Goal: Information Seeking & Learning: Learn about a topic

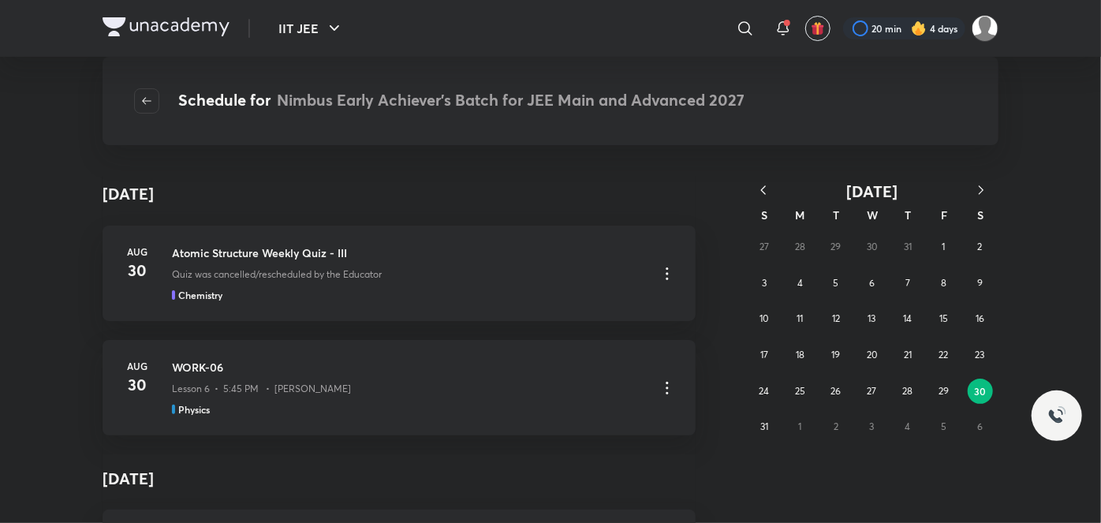
click at [984, 188] on icon "button" at bounding box center [981, 190] width 16 height 16
click at [809, 248] on button "1" at bounding box center [799, 246] width 25 height 25
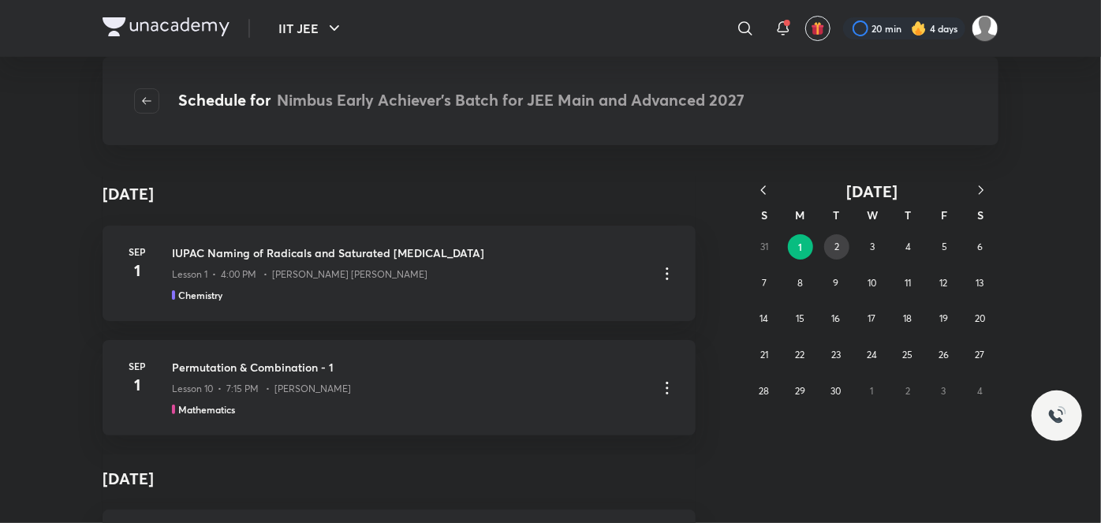
click at [838, 246] on abbr "2" at bounding box center [837, 247] width 5 height 12
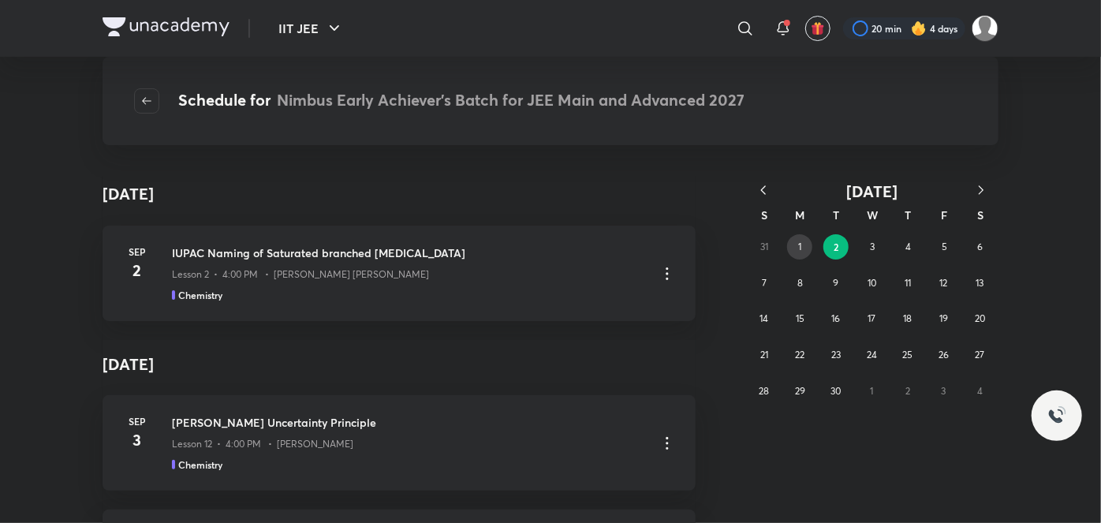
click at [801, 246] on abbr "1" at bounding box center [799, 247] width 3 height 12
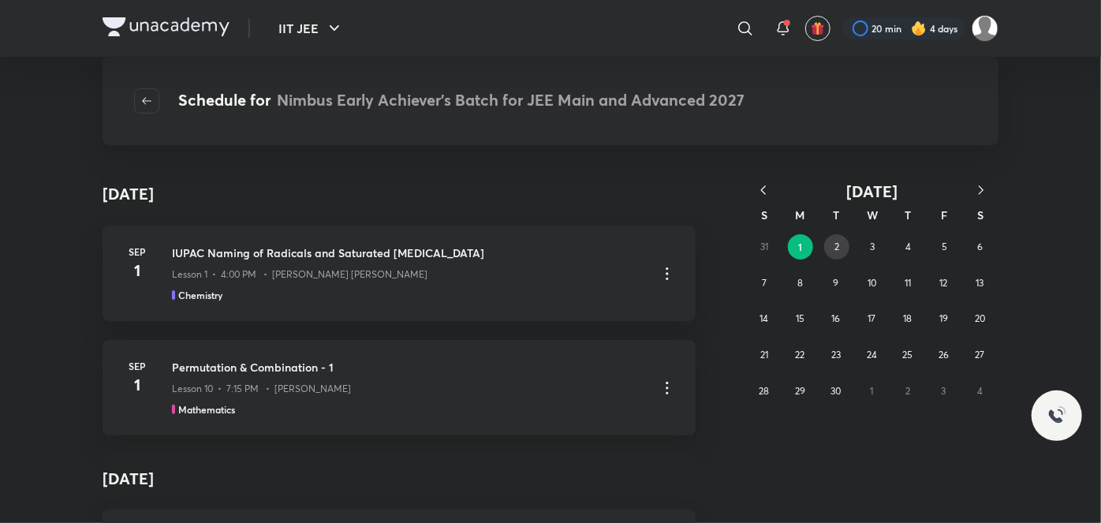
click at [831, 238] on button "2" at bounding box center [836, 246] width 25 height 25
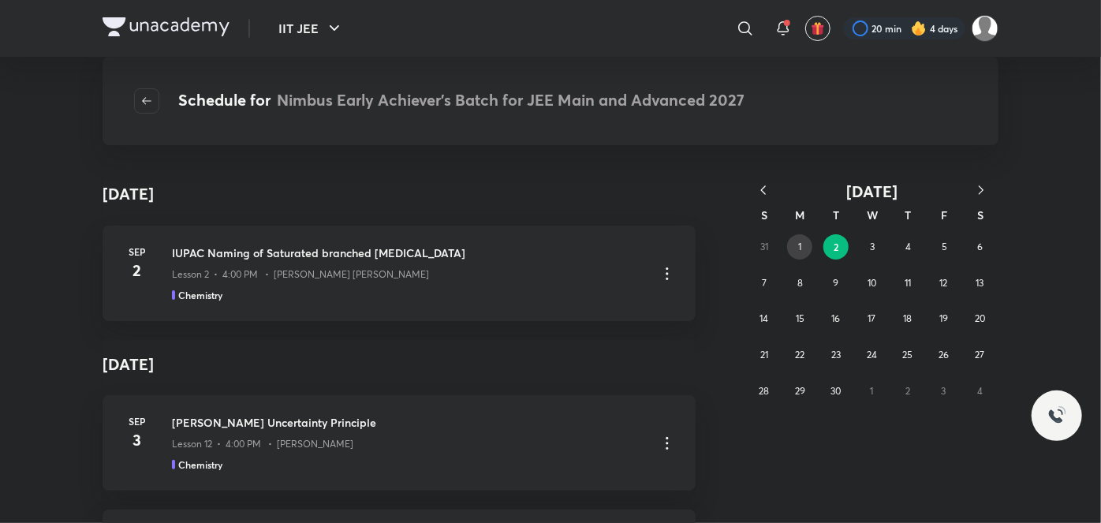
click at [803, 238] on button "1" at bounding box center [799, 246] width 25 height 25
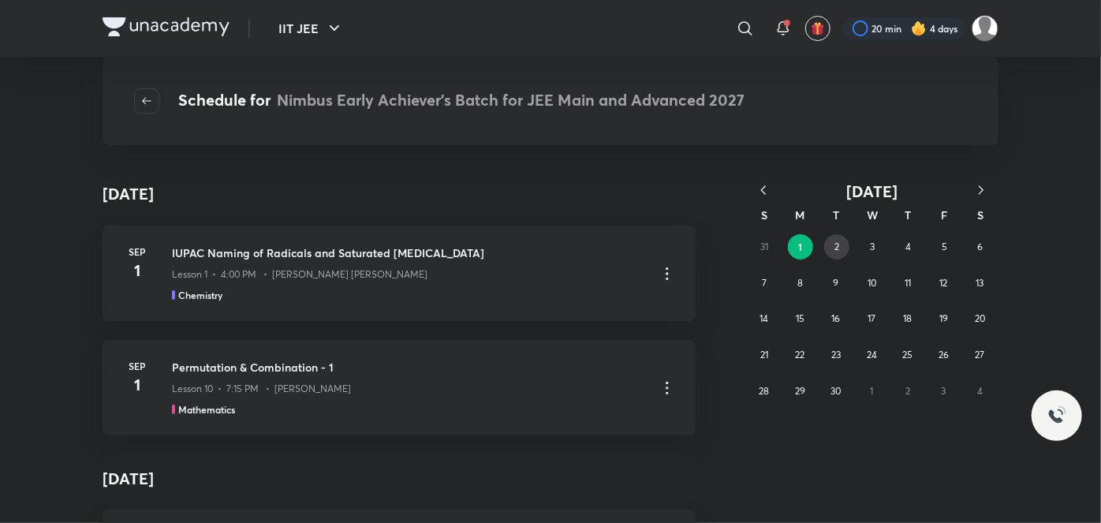
click at [835, 241] on abbr "2" at bounding box center [837, 247] width 5 height 12
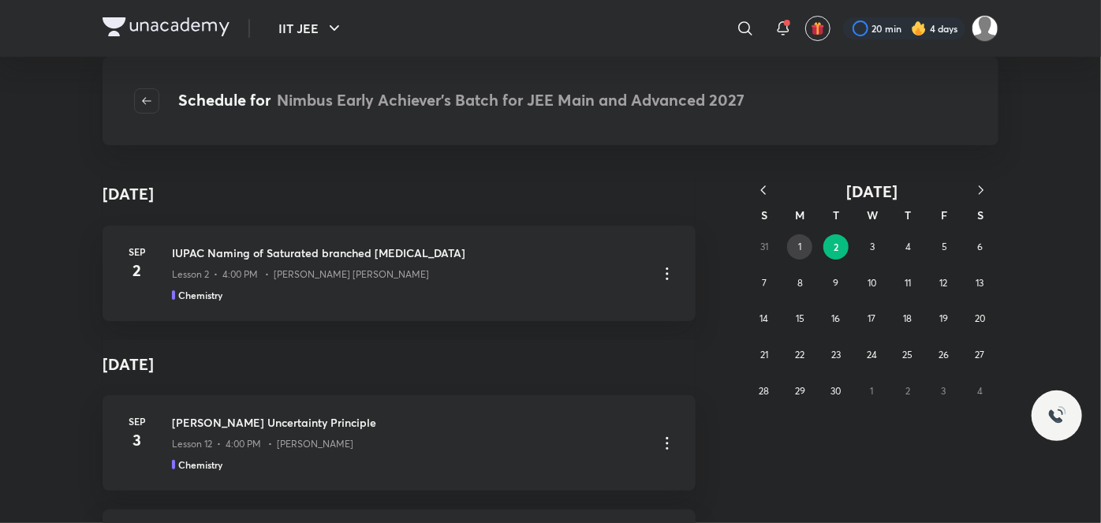
click at [809, 246] on button "1" at bounding box center [799, 246] width 25 height 25
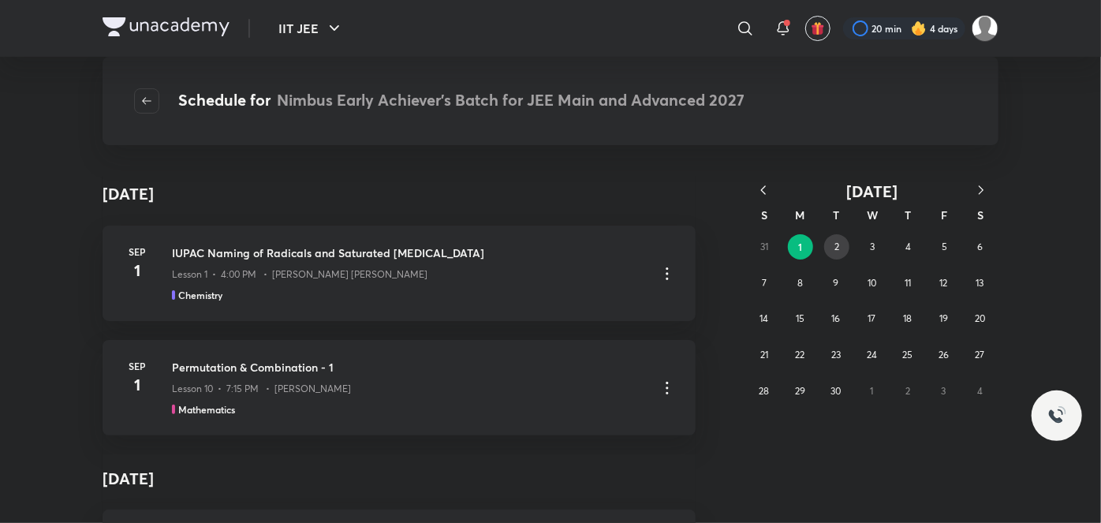
click at [832, 244] on button "2" at bounding box center [836, 246] width 25 height 25
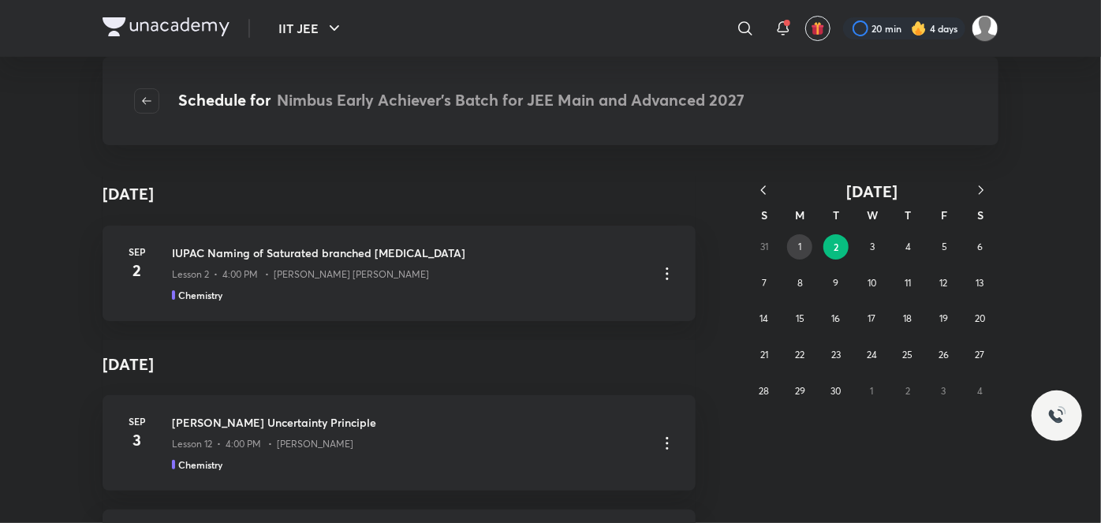
click at [801, 253] on button "1" at bounding box center [799, 246] width 25 height 25
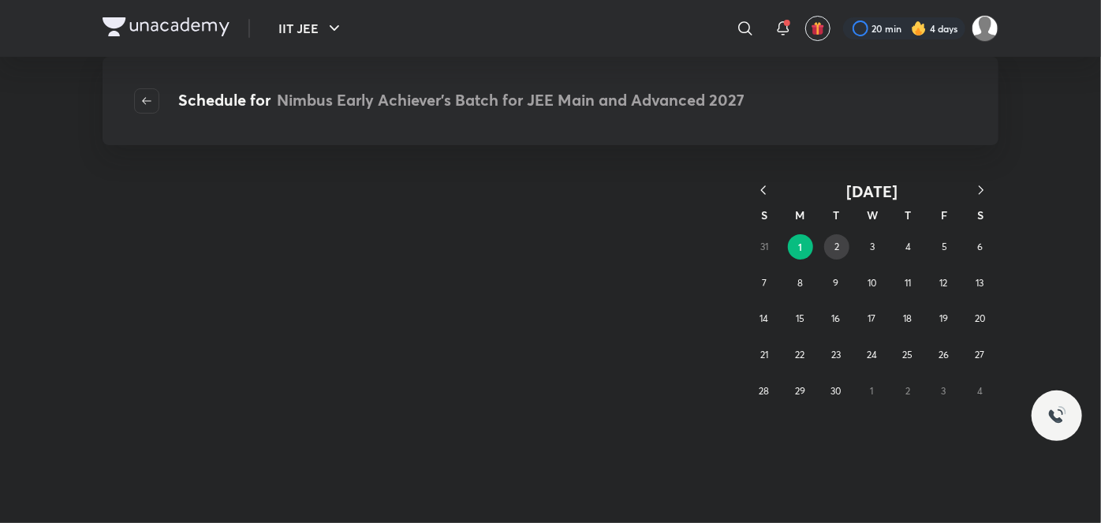
click at [830, 249] on button "2" at bounding box center [836, 246] width 25 height 25
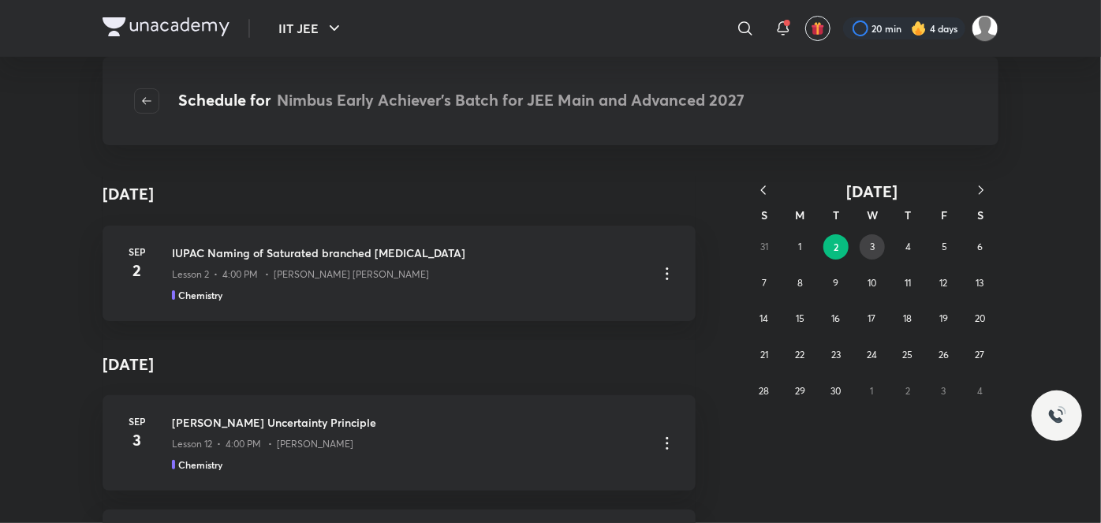
click at [867, 244] on button "3" at bounding box center [872, 246] width 25 height 25
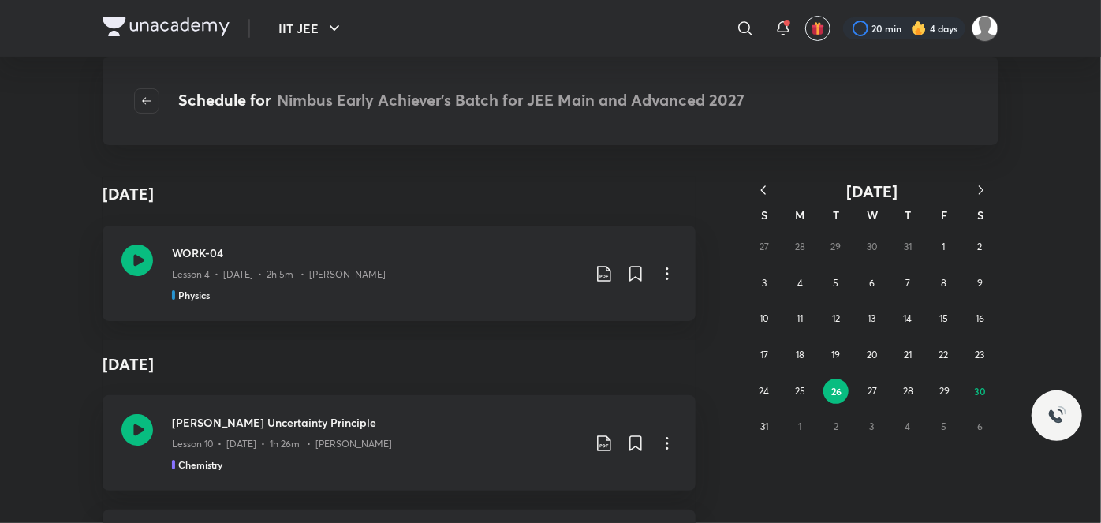
click at [979, 185] on icon "button" at bounding box center [981, 190] width 16 height 16
click at [799, 245] on abbr "1" at bounding box center [799, 247] width 3 height 12
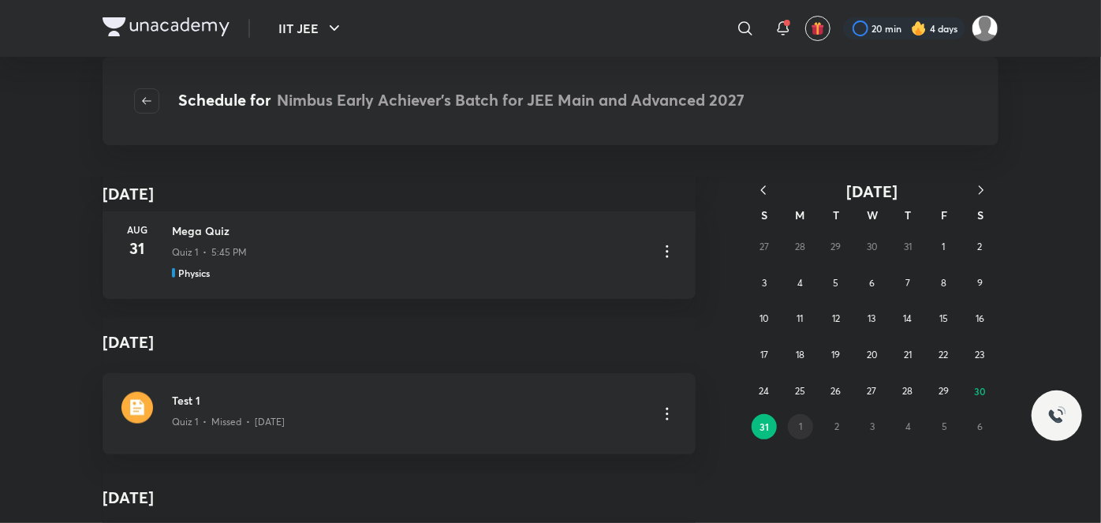
scroll to position [3991, 0]
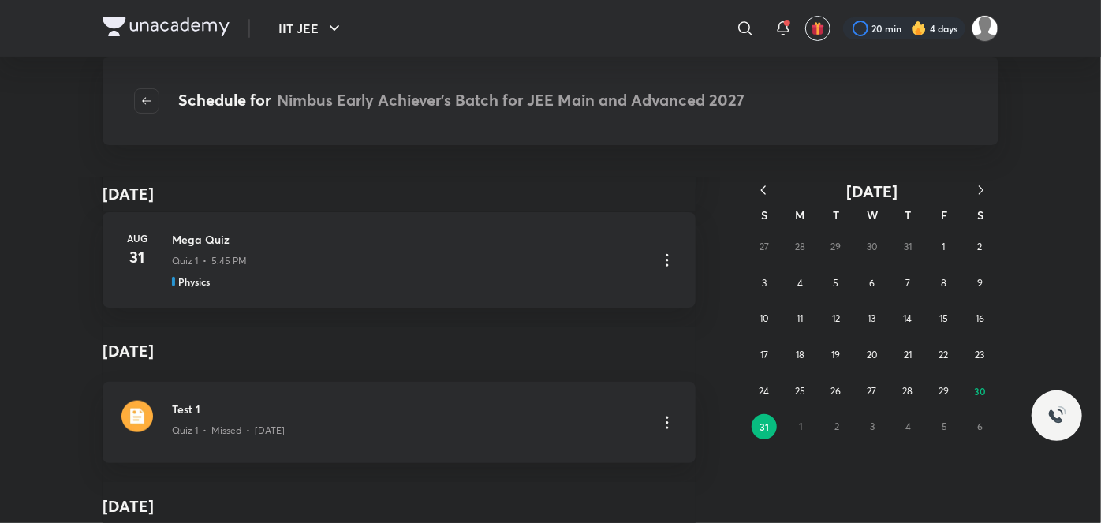
click at [973, 188] on icon "button" at bounding box center [981, 190] width 16 height 16
click at [795, 244] on button "1" at bounding box center [800, 246] width 25 height 25
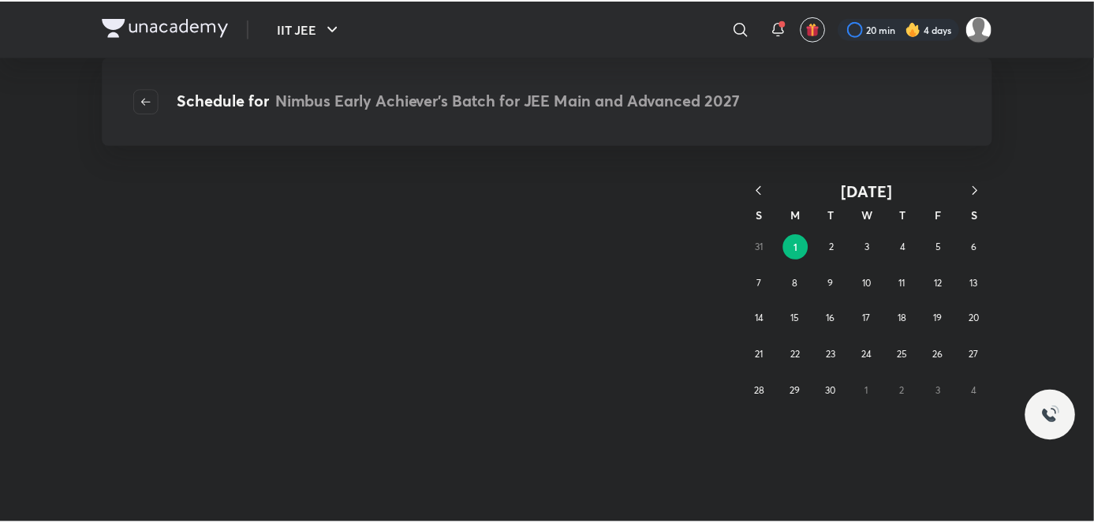
scroll to position [0, 0]
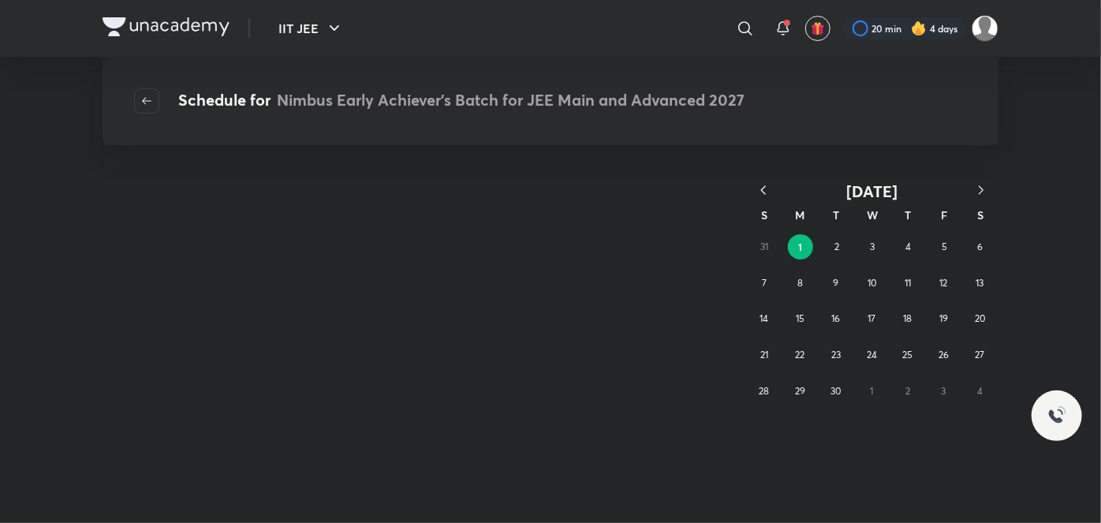
click at [795, 244] on button "1" at bounding box center [800, 246] width 25 height 25
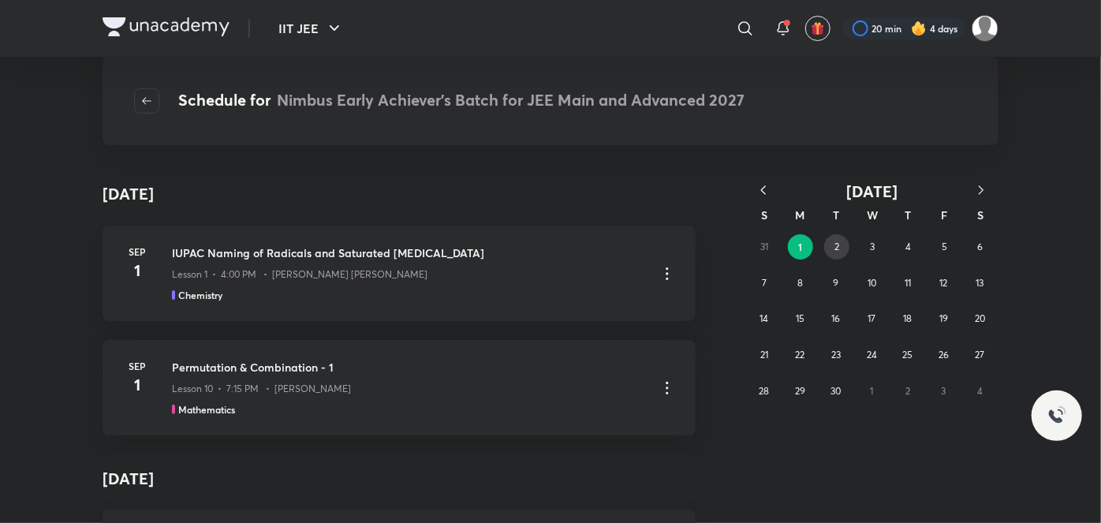
click at [838, 253] on button "2" at bounding box center [836, 246] width 25 height 25
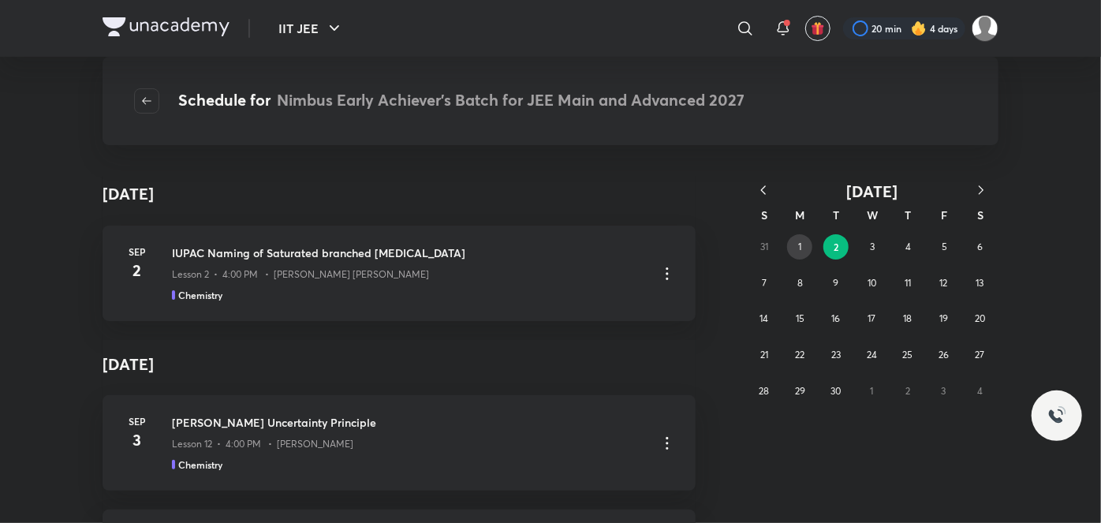
click at [800, 244] on abbr "1" at bounding box center [799, 247] width 3 height 12
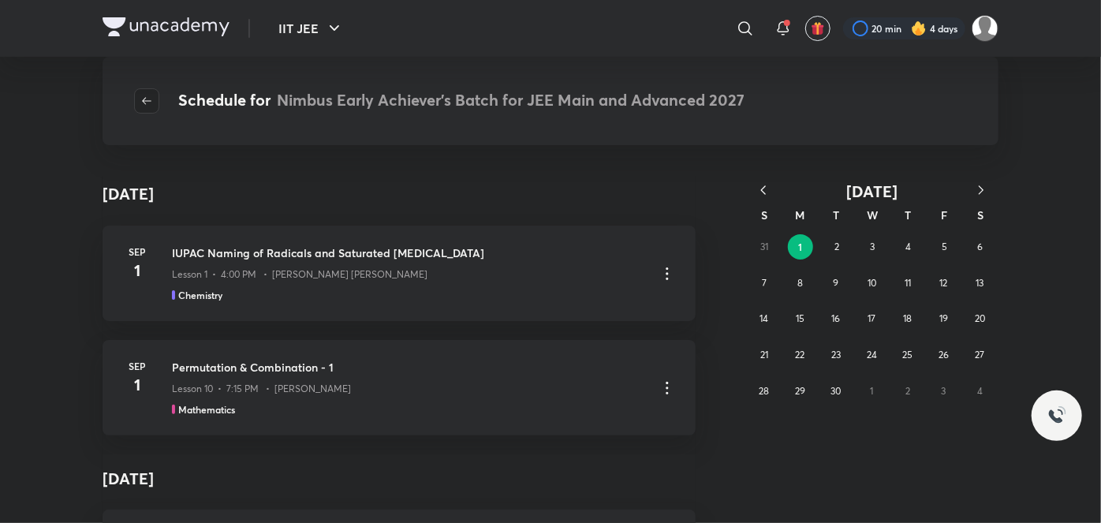
click at [153, 111] on button "button" at bounding box center [146, 100] width 25 height 25
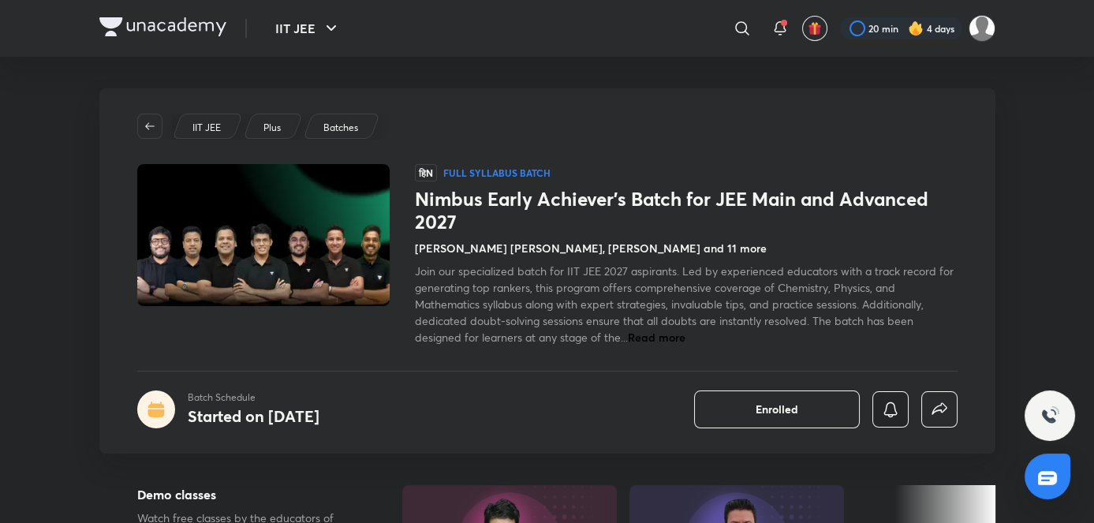
click at [898, 410] on icon "button" at bounding box center [890, 409] width 19 height 19
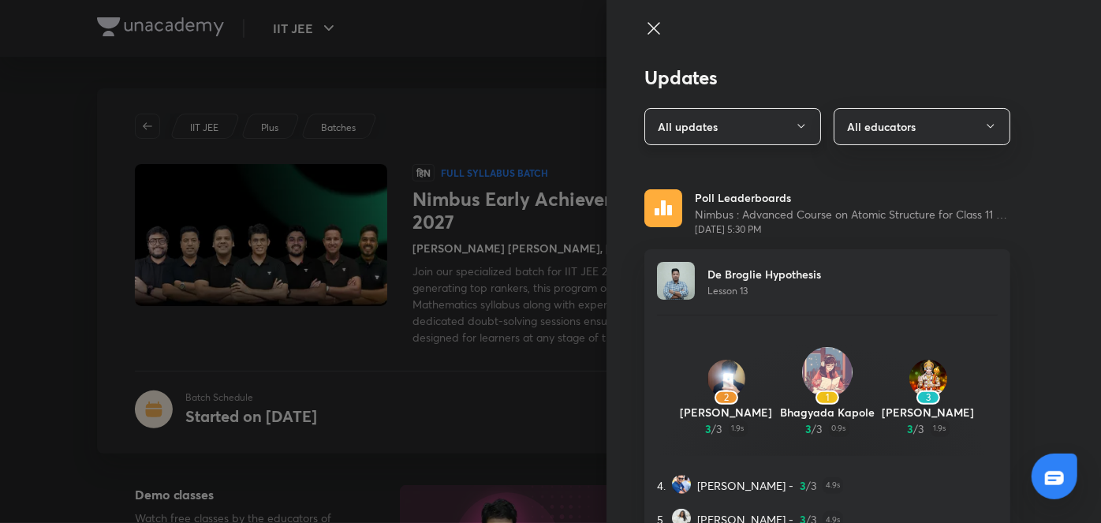
click at [790, 118] on button "All updates" at bounding box center [732, 126] width 177 height 37
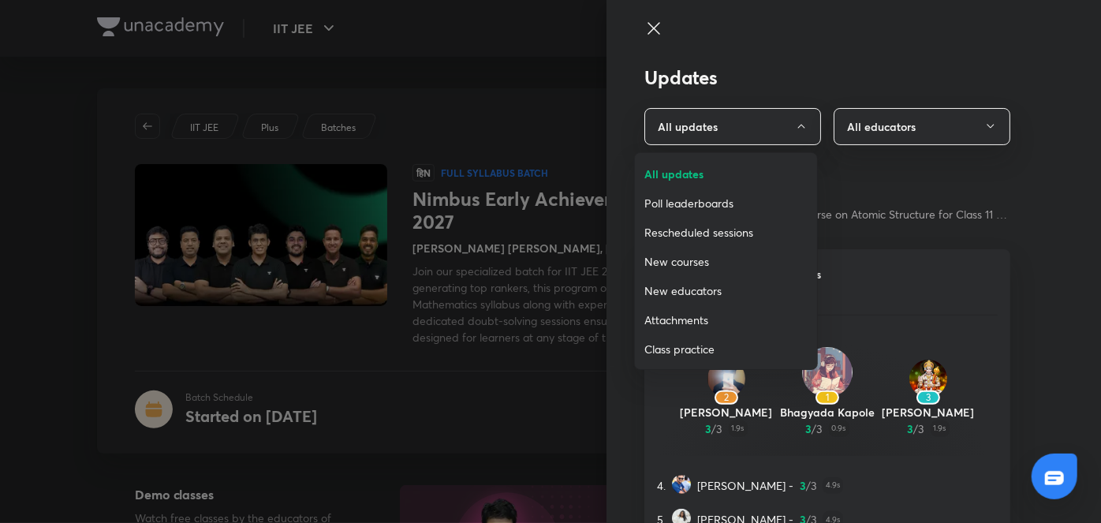
click at [862, 127] on div at bounding box center [550, 261] width 1101 height 523
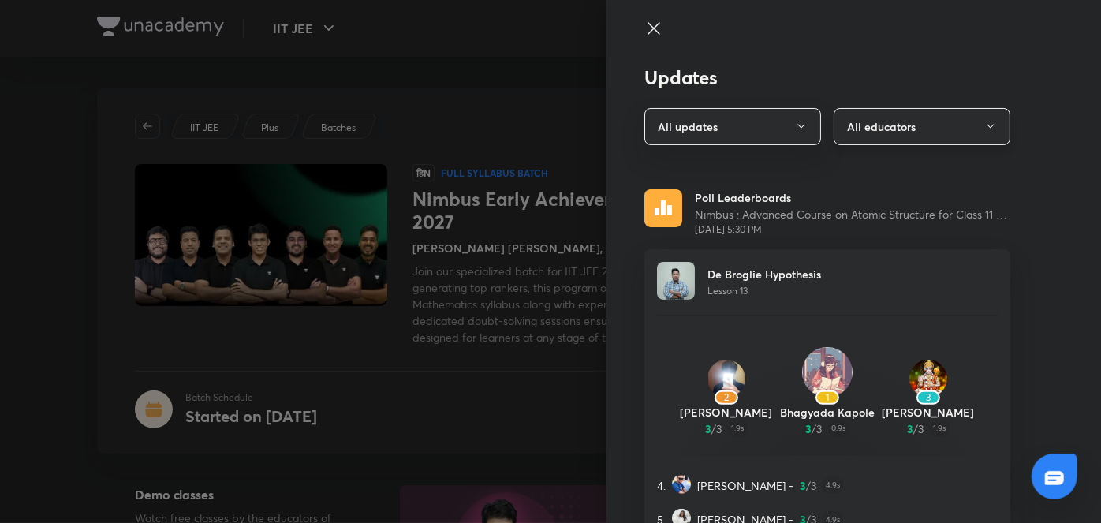
click at [932, 131] on button "All educators" at bounding box center [922, 126] width 177 height 37
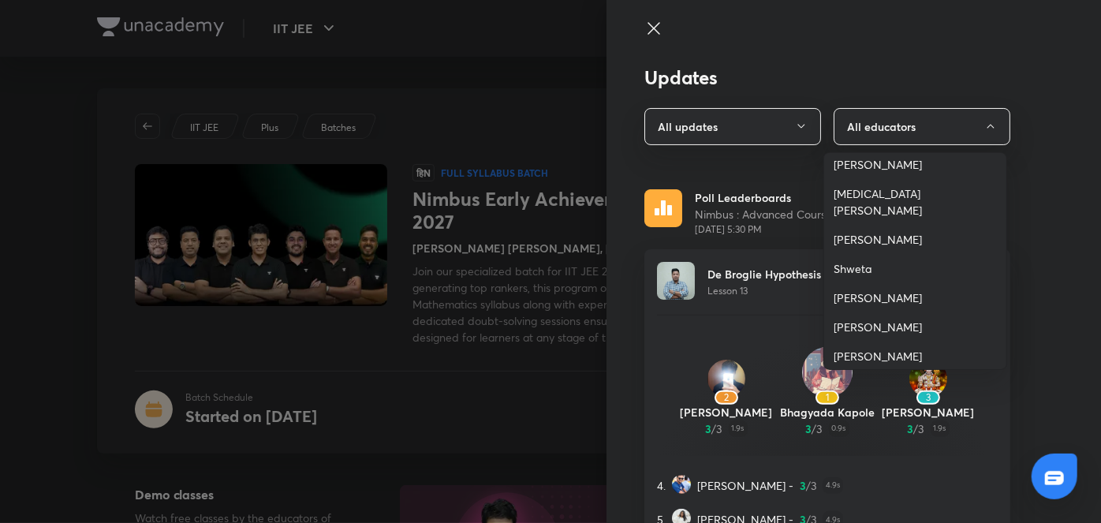
scroll to position [146, 0]
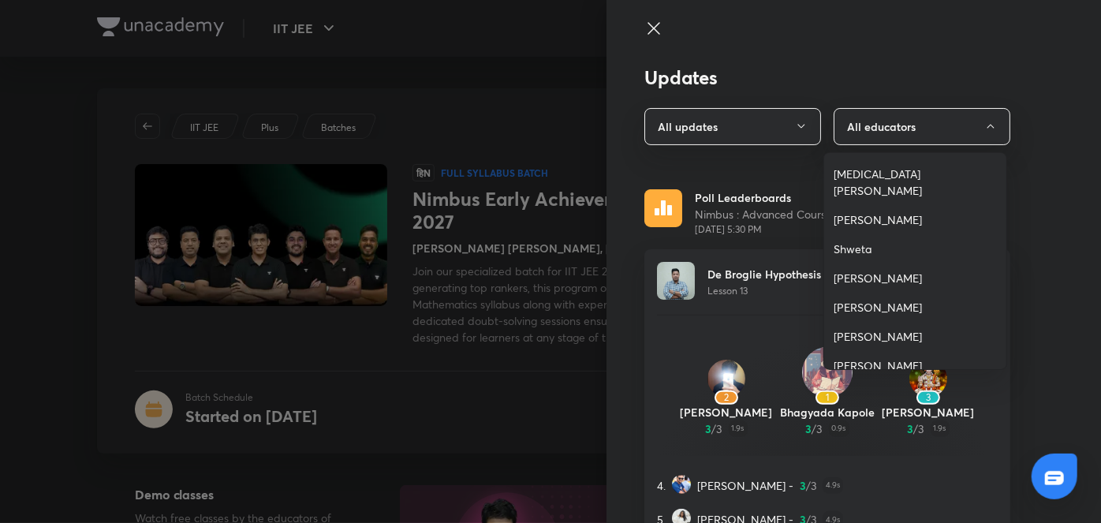
click at [860, 299] on span "[PERSON_NAME]" at bounding box center [915, 307] width 163 height 17
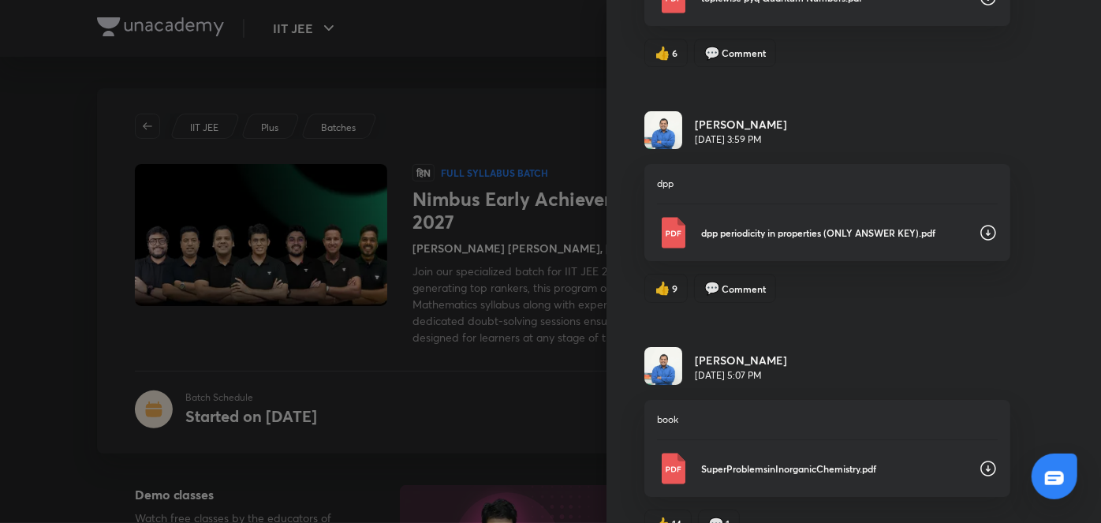
scroll to position [2808, 0]
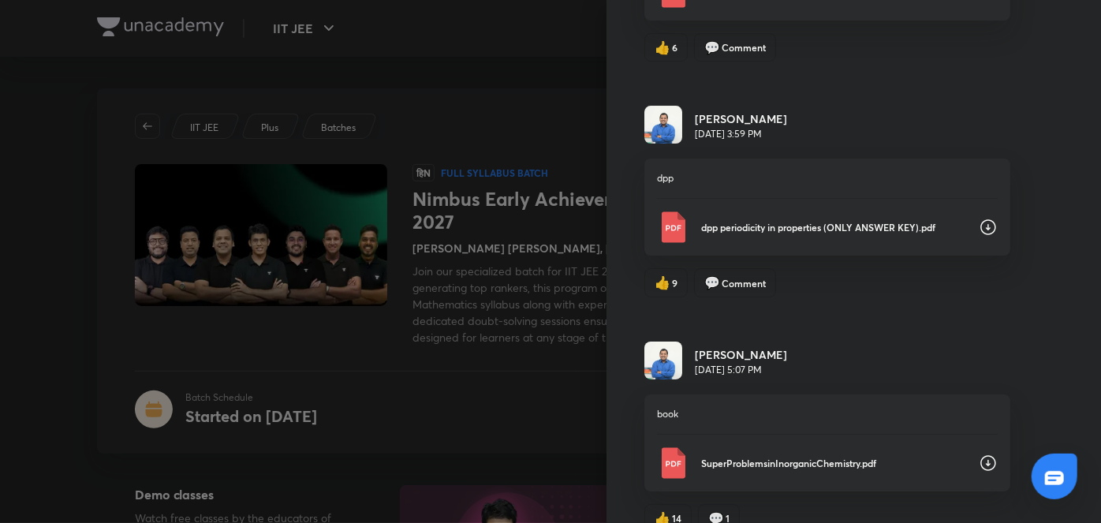
click at [745, 220] on p "dpp periodicity in properties (ONLY ANSWER KEY).pdf" at bounding box center [833, 227] width 265 height 14
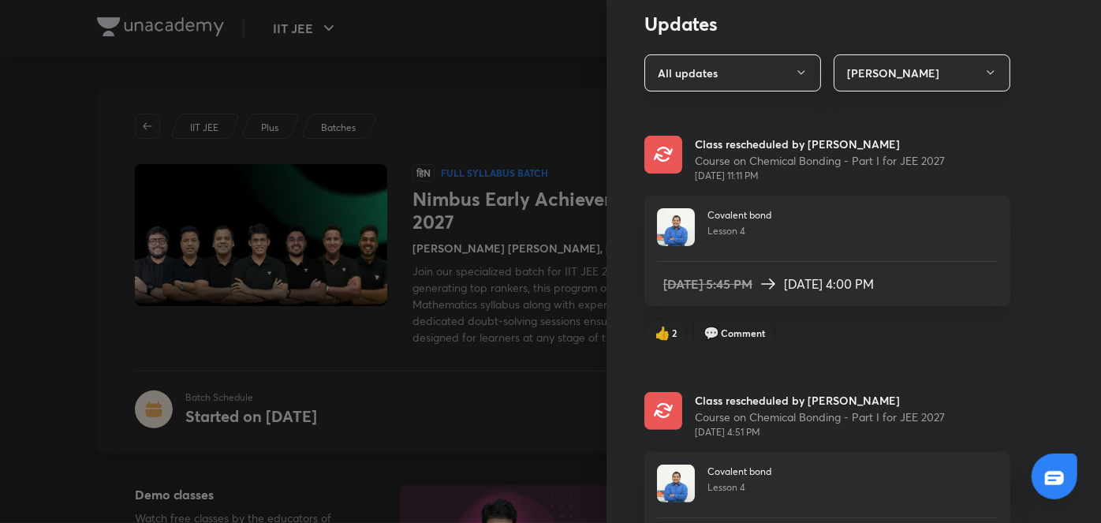
scroll to position [0, 0]
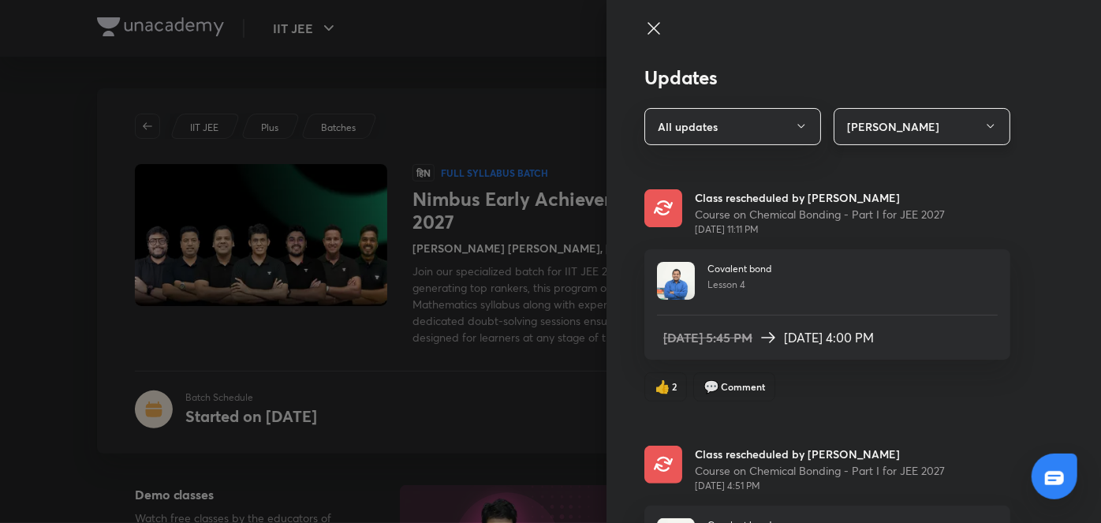
click at [896, 124] on button "[PERSON_NAME]" at bounding box center [922, 126] width 177 height 37
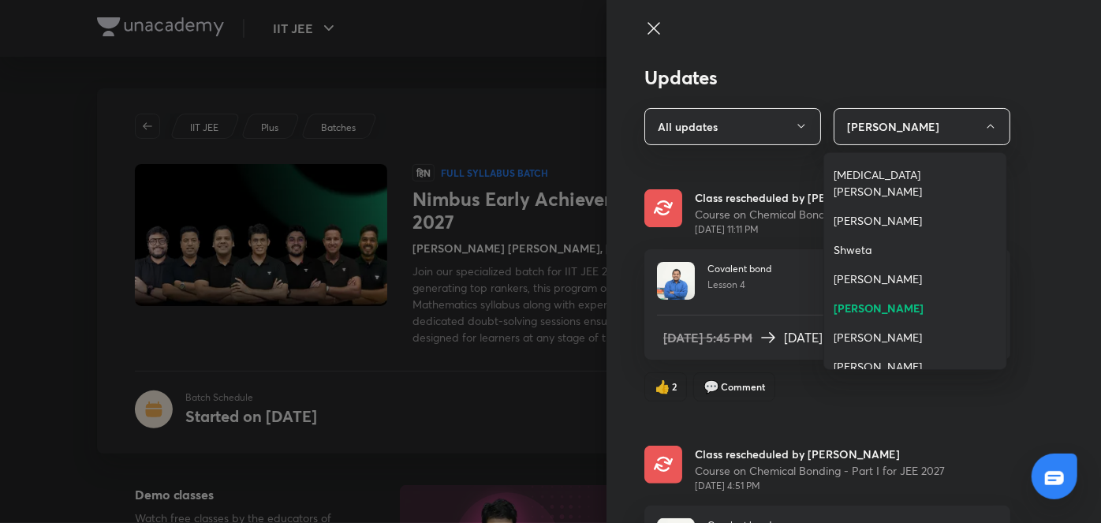
scroll to position [146, 0]
click at [868, 328] on span "[PERSON_NAME]" at bounding box center [915, 336] width 163 height 17
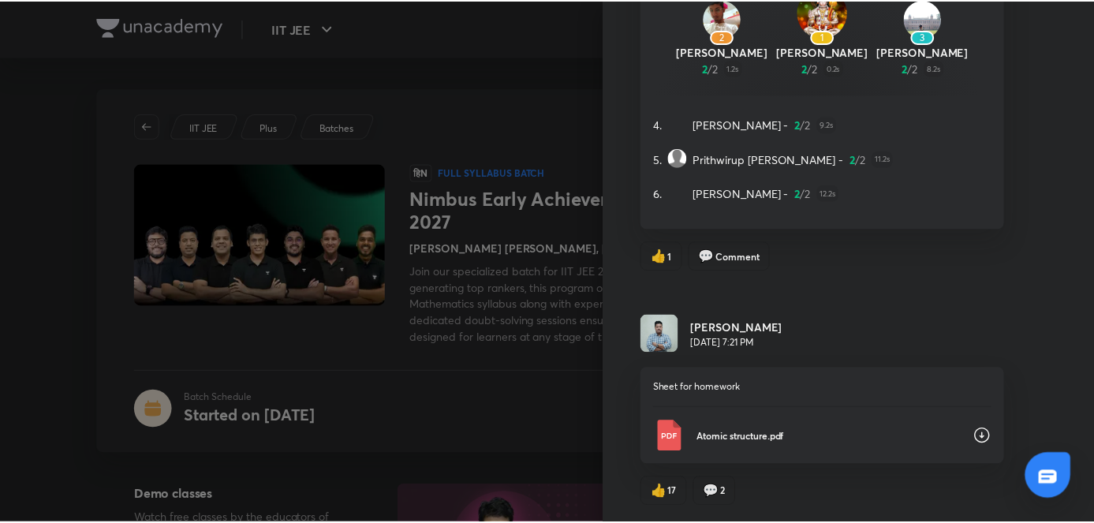
scroll to position [2843, 0]
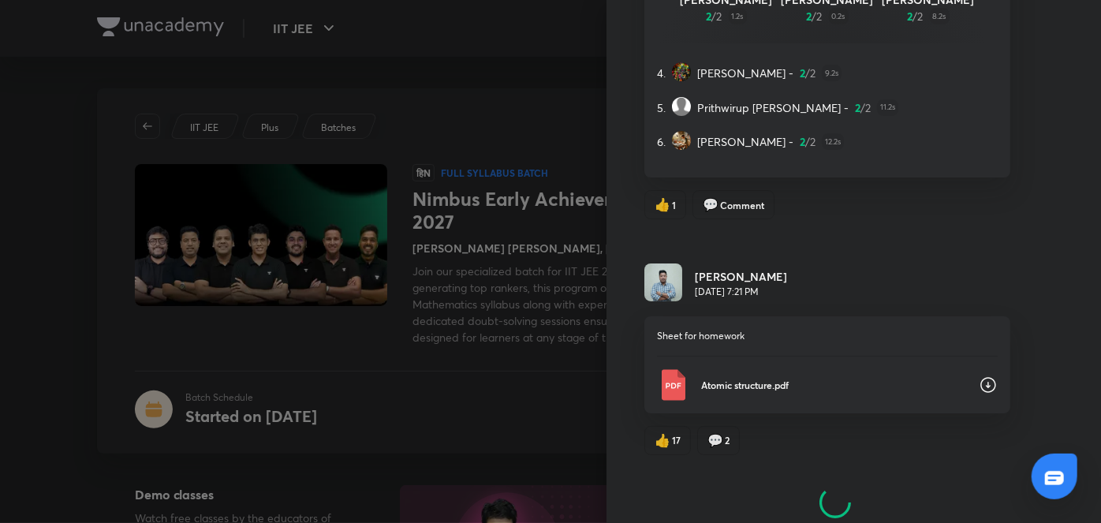
click at [743, 382] on p "Atomic structure.pdf" at bounding box center [833, 385] width 265 height 14
click at [582, 75] on div at bounding box center [550, 261] width 1101 height 523
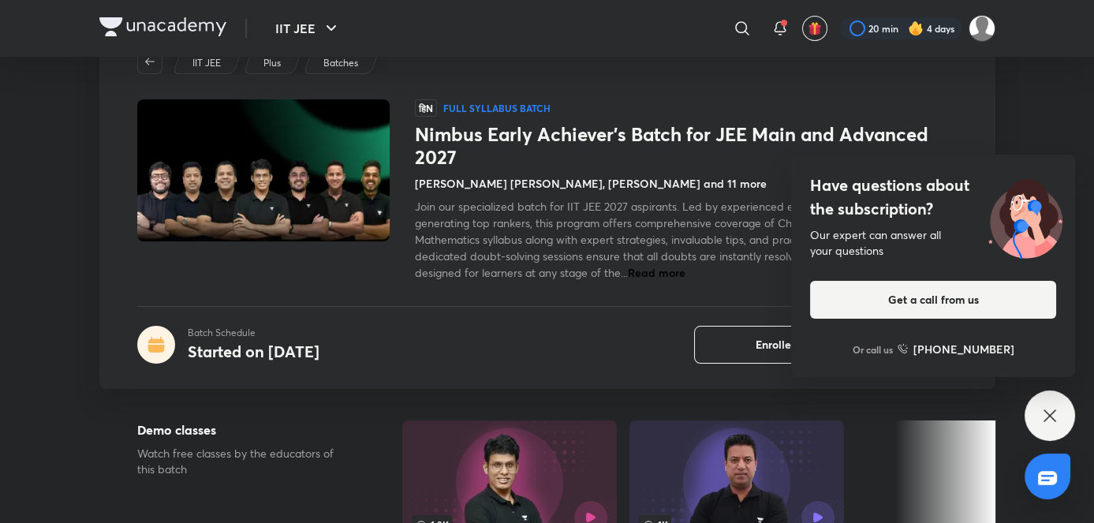
scroll to position [0, 0]
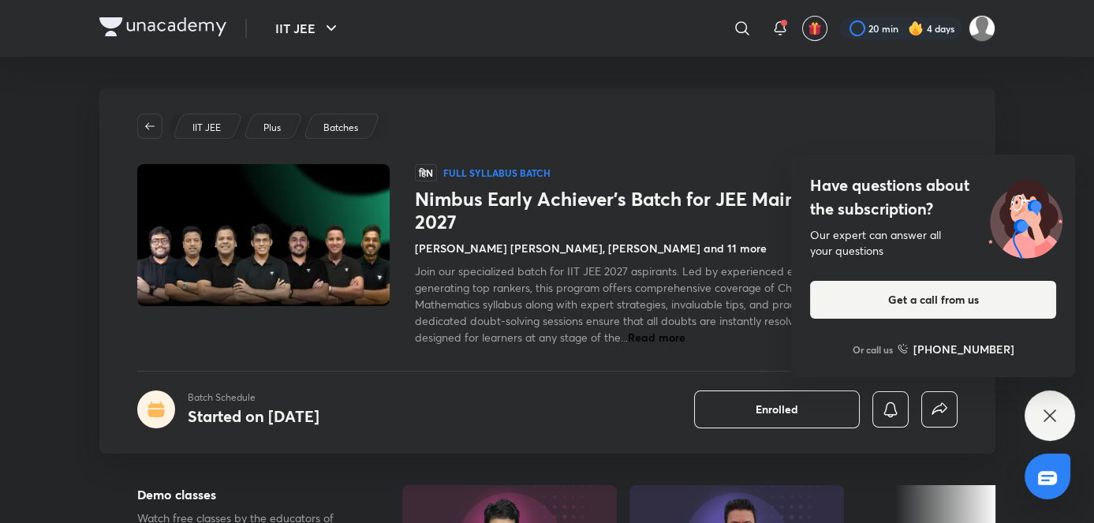
click at [1051, 402] on div "Have questions about the subscription? Our expert can answer all your questions…" at bounding box center [1050, 415] width 50 height 50
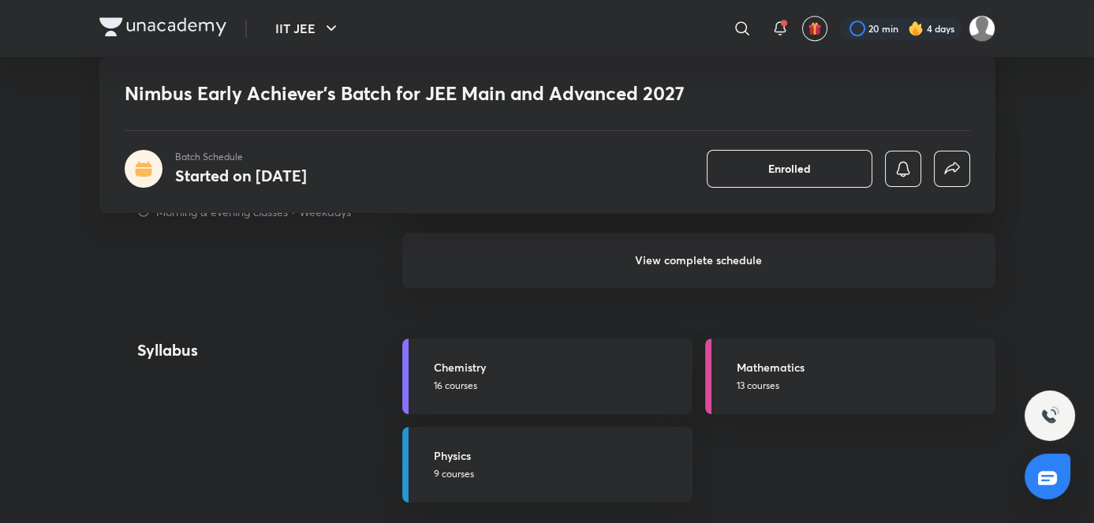
scroll to position [1580, 0]
click at [759, 386] on p "13 courses" at bounding box center [861, 386] width 249 height 14
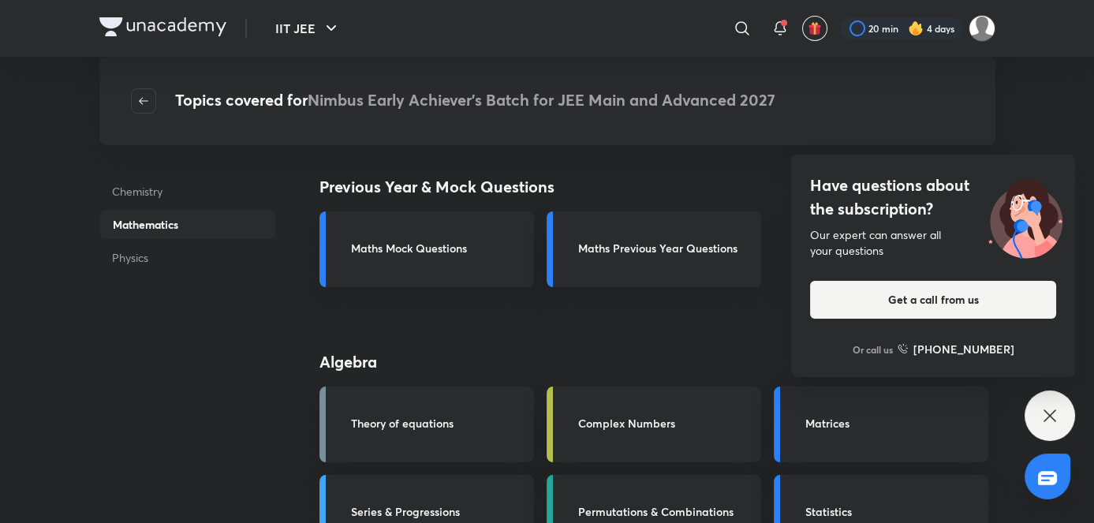
click at [1048, 408] on icon at bounding box center [1049, 415] width 19 height 19
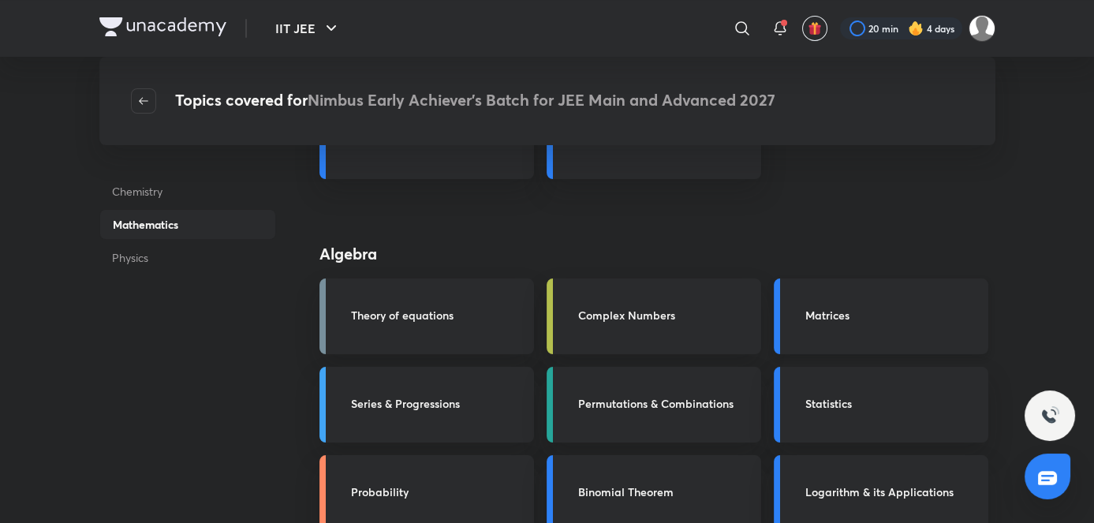
scroll to position [105, 0]
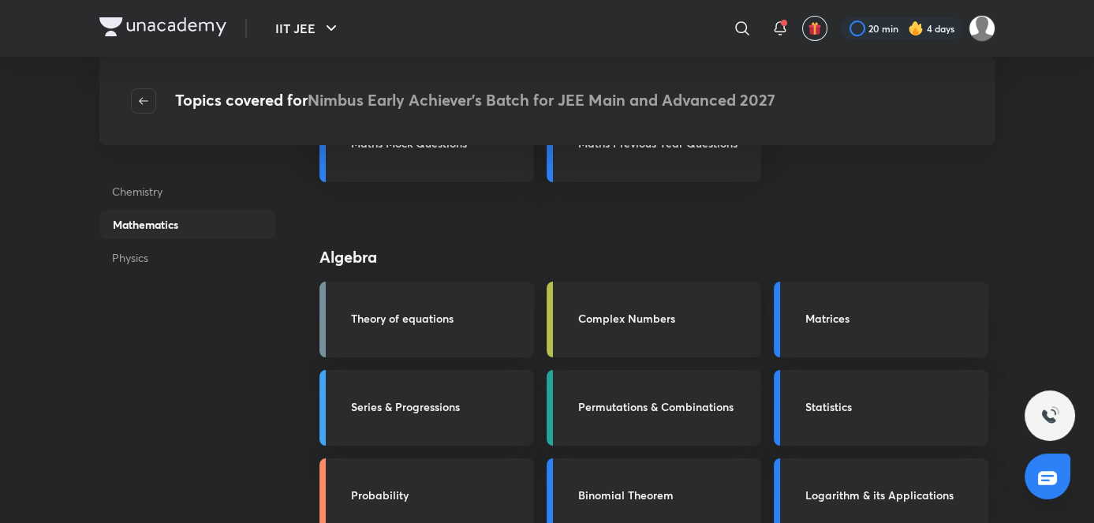
click at [753, 345] on link "Complex Numbers" at bounding box center [654, 320] width 215 height 76
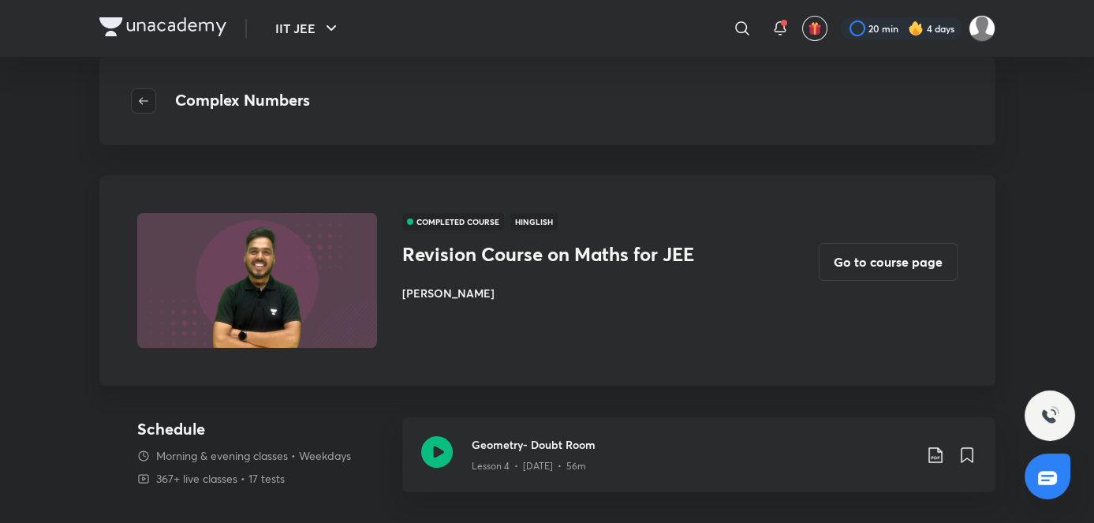
click at [144, 95] on icon "button" at bounding box center [143, 101] width 13 height 13
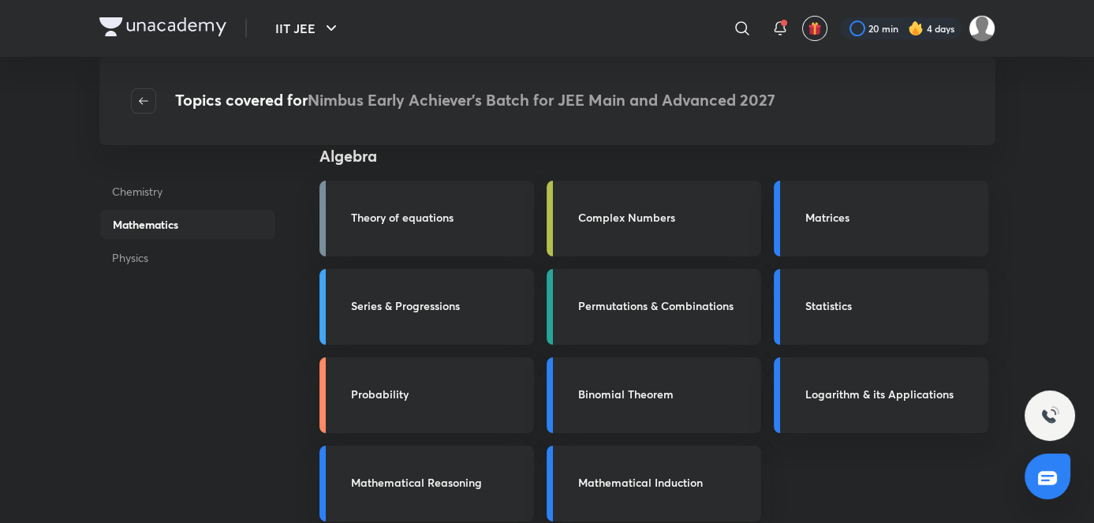
scroll to position [203, 0]
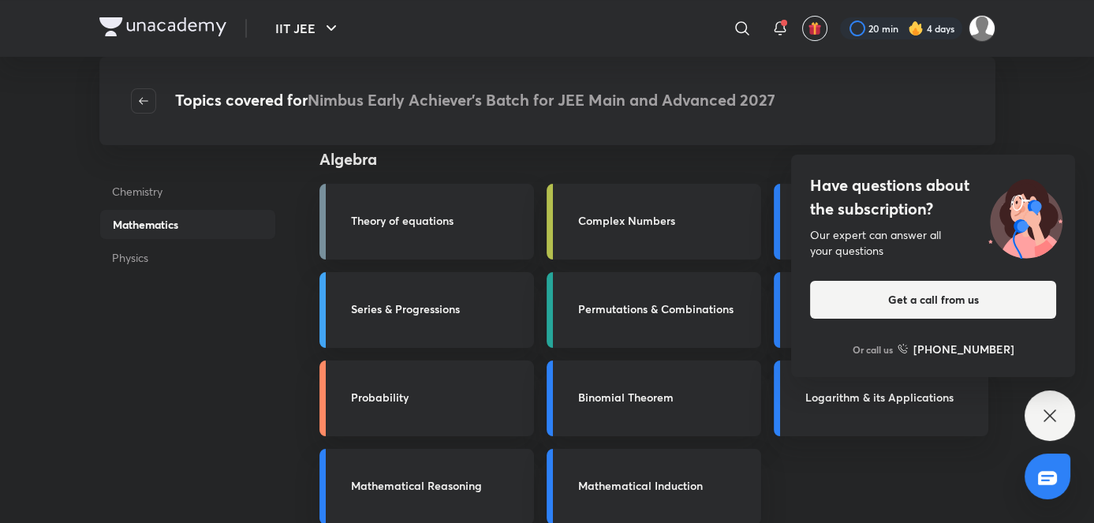
click at [1058, 430] on div "Have questions about the subscription? Our expert can answer all your questions…" at bounding box center [1050, 415] width 50 height 50
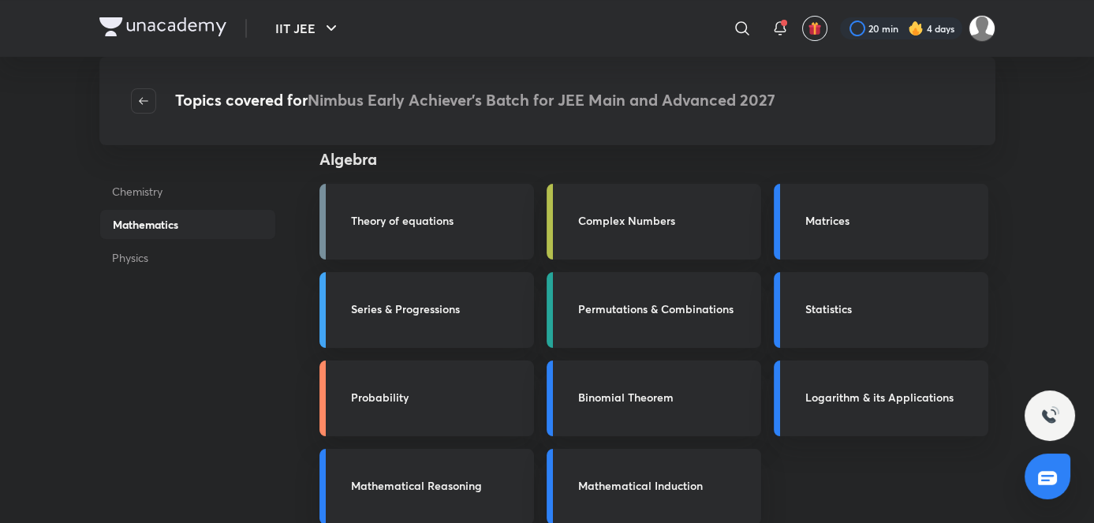
click at [158, 177] on p "Chemistry" at bounding box center [187, 191] width 177 height 29
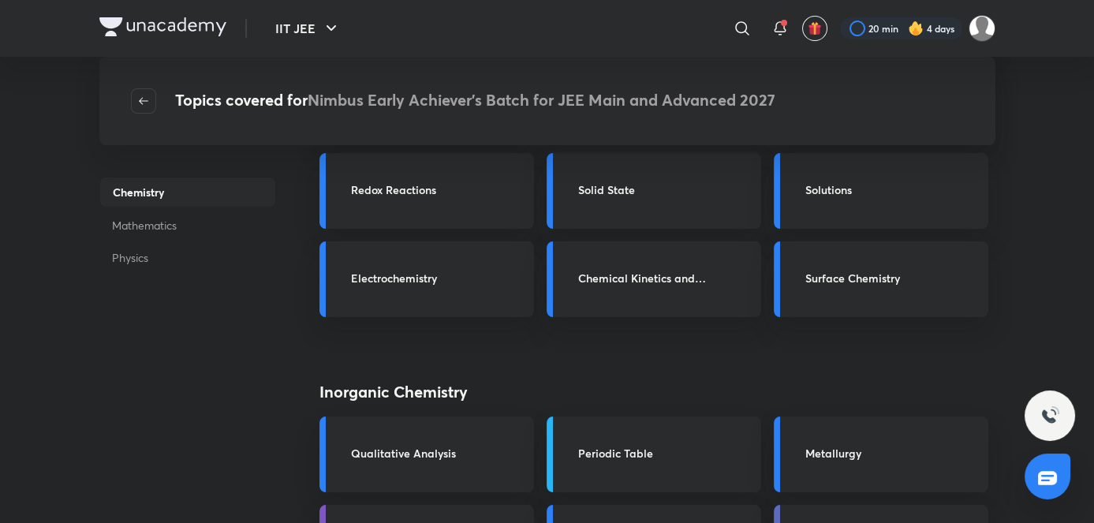
scroll to position [263, 0]
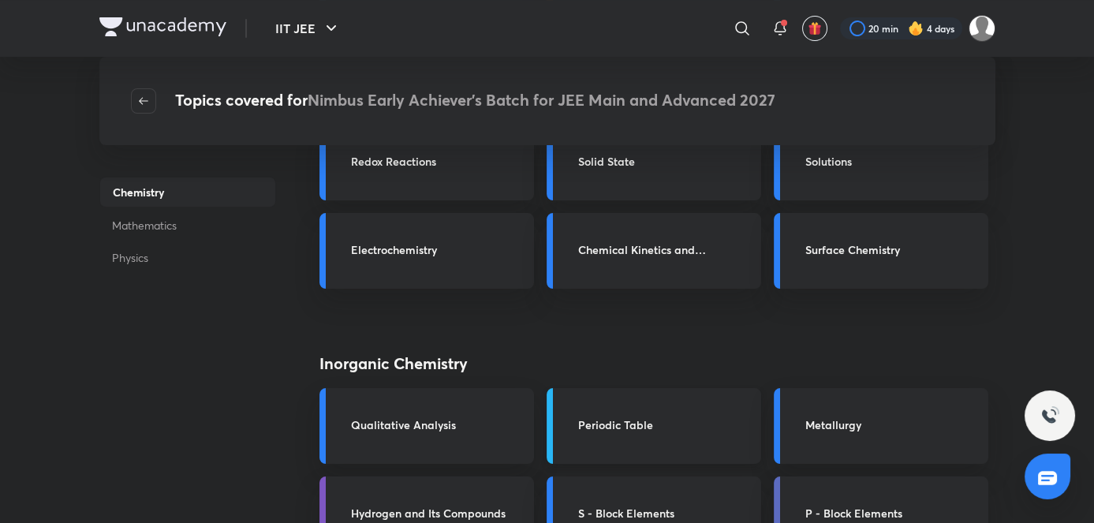
click at [632, 392] on link "Periodic Table" at bounding box center [654, 426] width 215 height 76
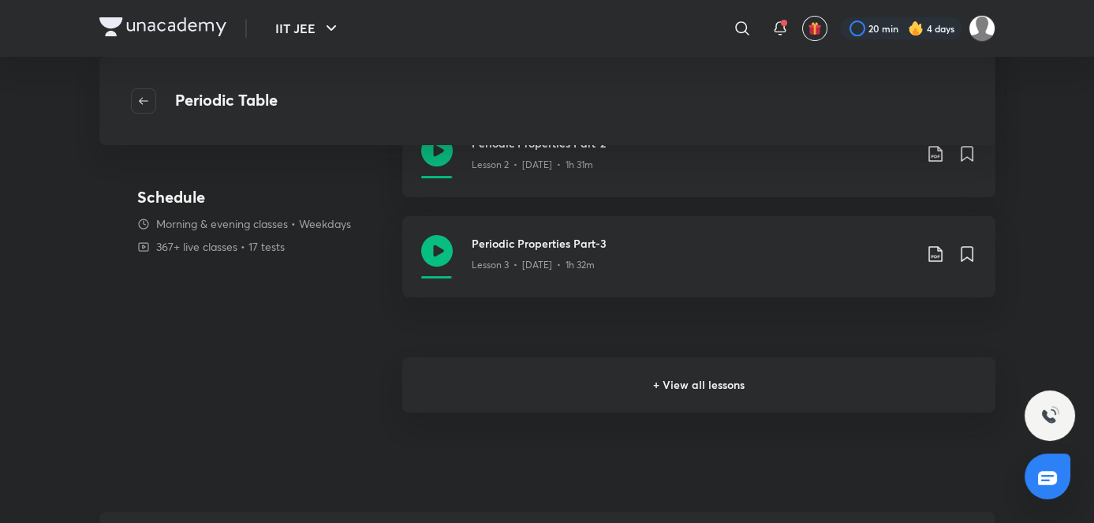
scroll to position [398, 0]
click at [596, 392] on h6 "+ View all lessons" at bounding box center [698, 387] width 593 height 55
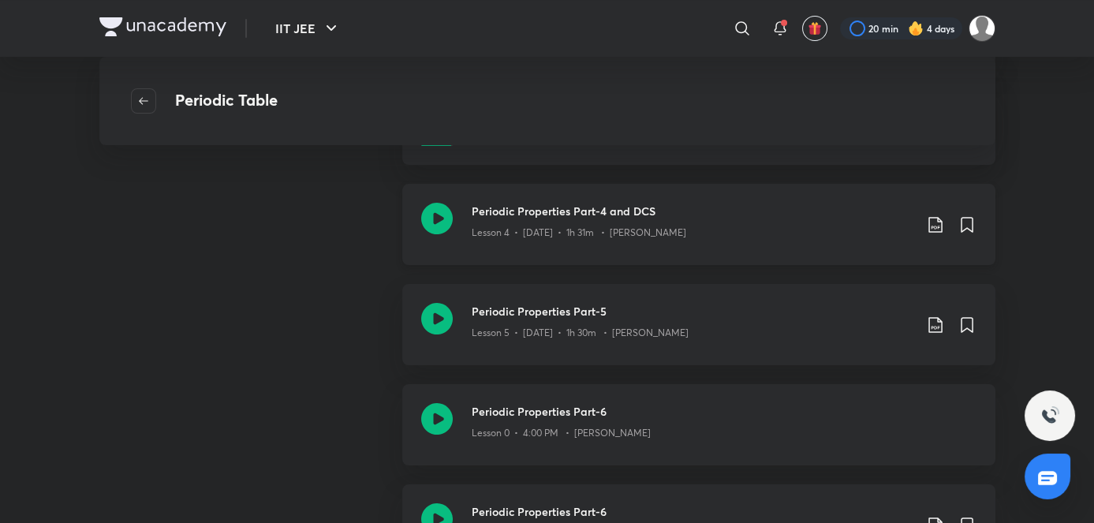
scroll to position [532, 0]
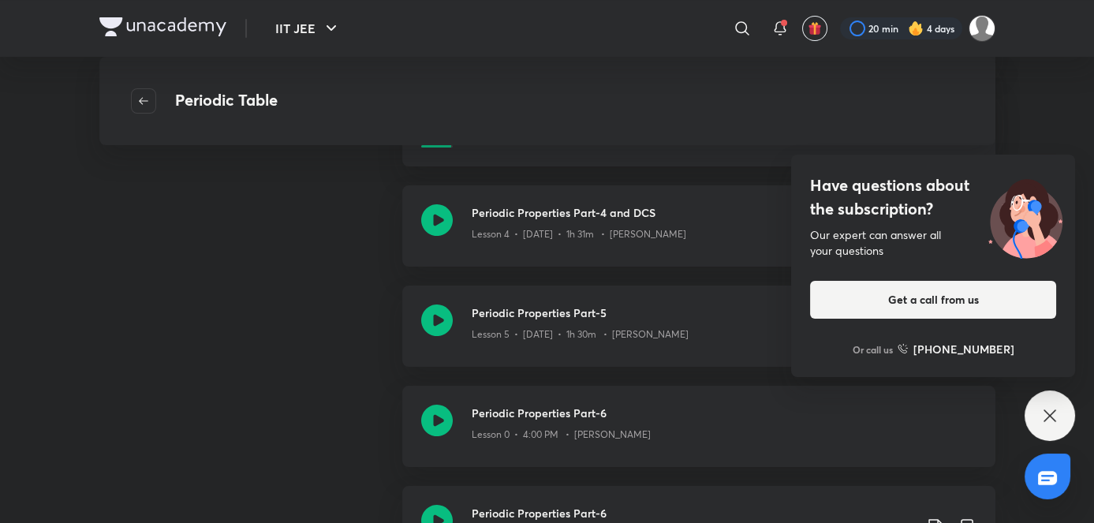
click at [1055, 430] on div "Have questions about the subscription? Our expert can answer all your questions…" at bounding box center [1050, 415] width 50 height 50
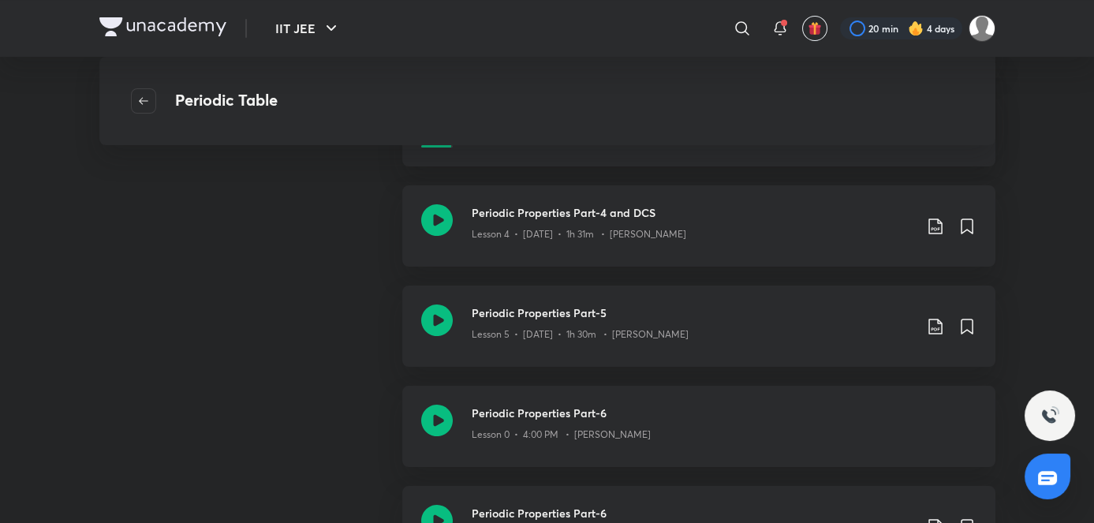
scroll to position [1252, 0]
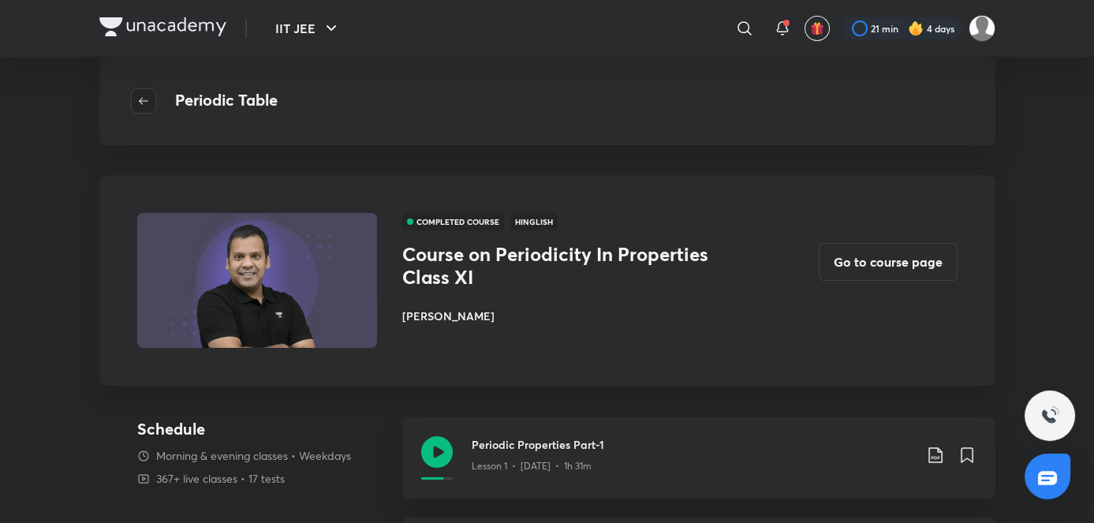
click at [143, 97] on icon "button" at bounding box center [143, 101] width 13 height 13
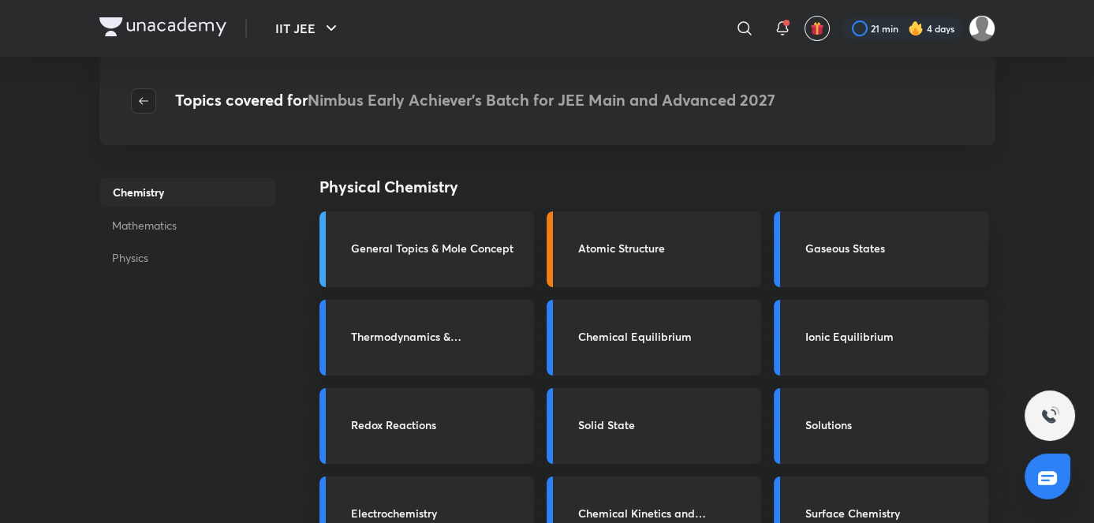
click at [154, 103] on span "button" at bounding box center [144, 101] width 24 height 13
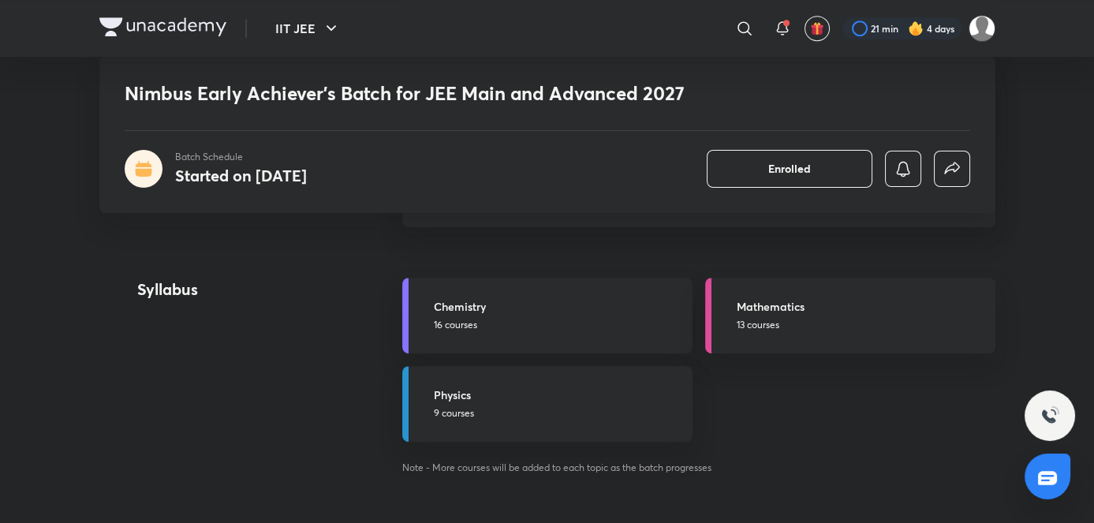
scroll to position [1592, 0]
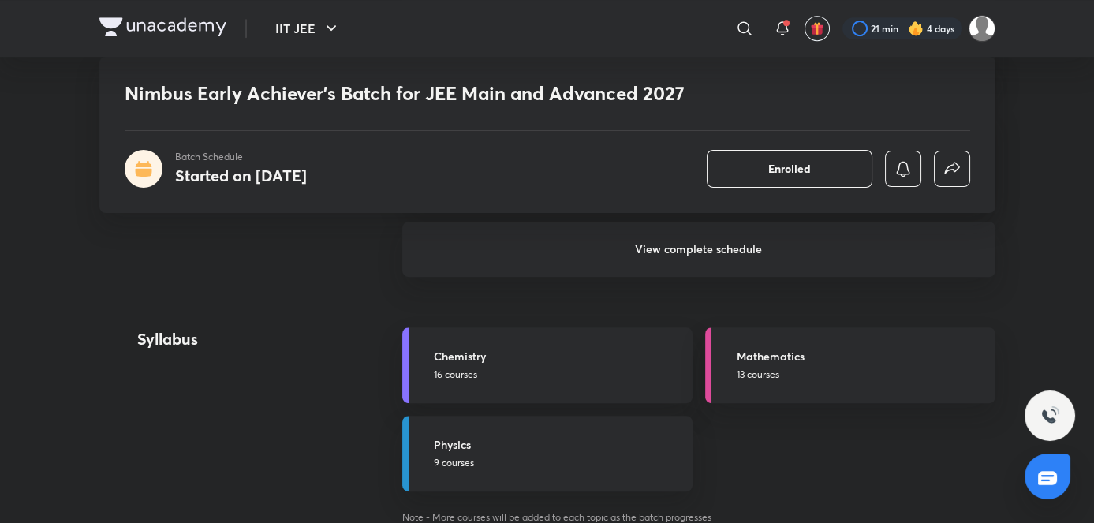
click at [565, 238] on h6 "View complete schedule" at bounding box center [698, 249] width 593 height 55
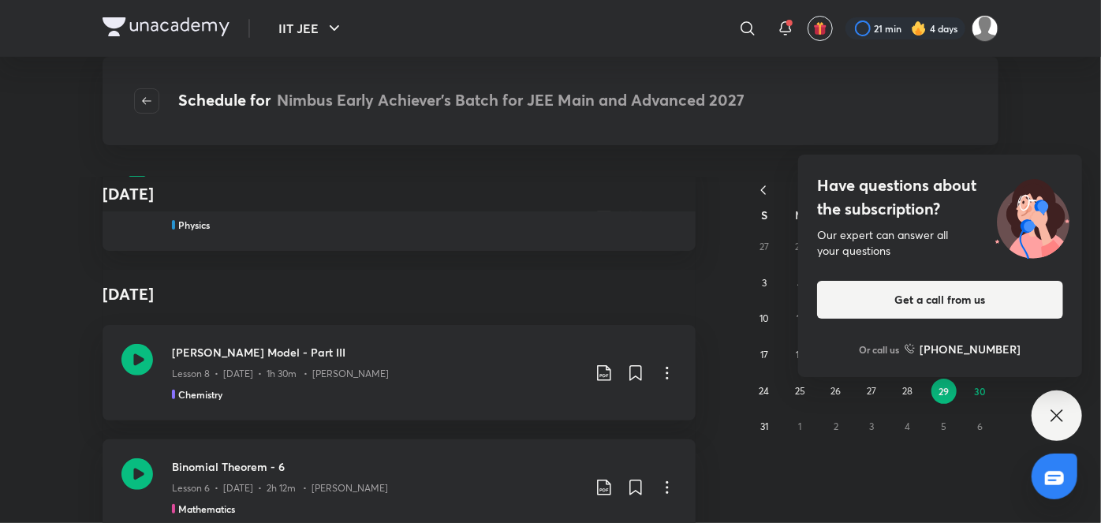
scroll to position [9098, 0]
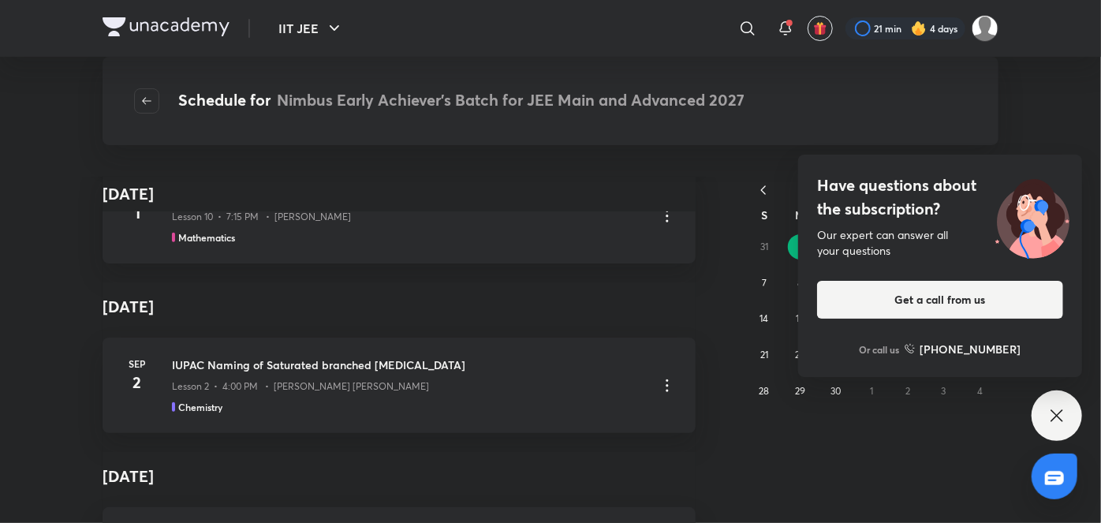
click at [1063, 413] on icon at bounding box center [1057, 415] width 19 height 19
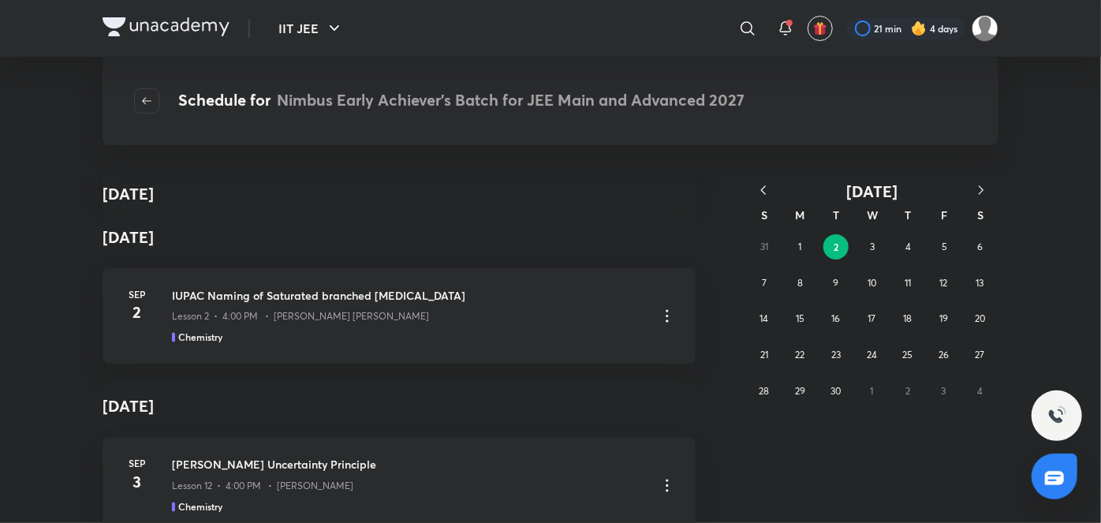
scroll to position [22612, 0]
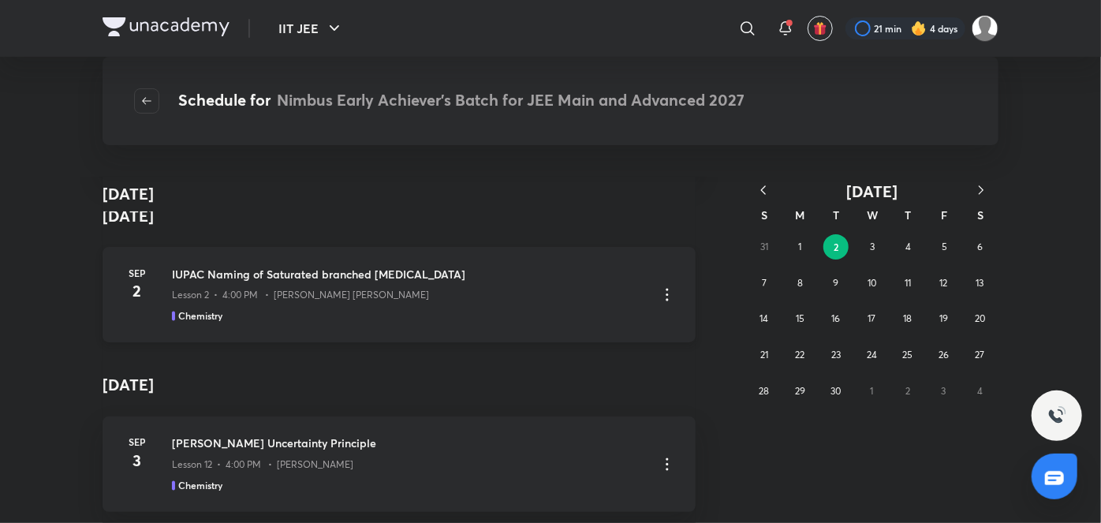
click at [387, 255] on div "[DATE] IUPAC Naming of Saturated branched [MEDICAL_DATA] Lesson 2 • 4:00 PM • […" at bounding box center [399, 294] width 593 height 95
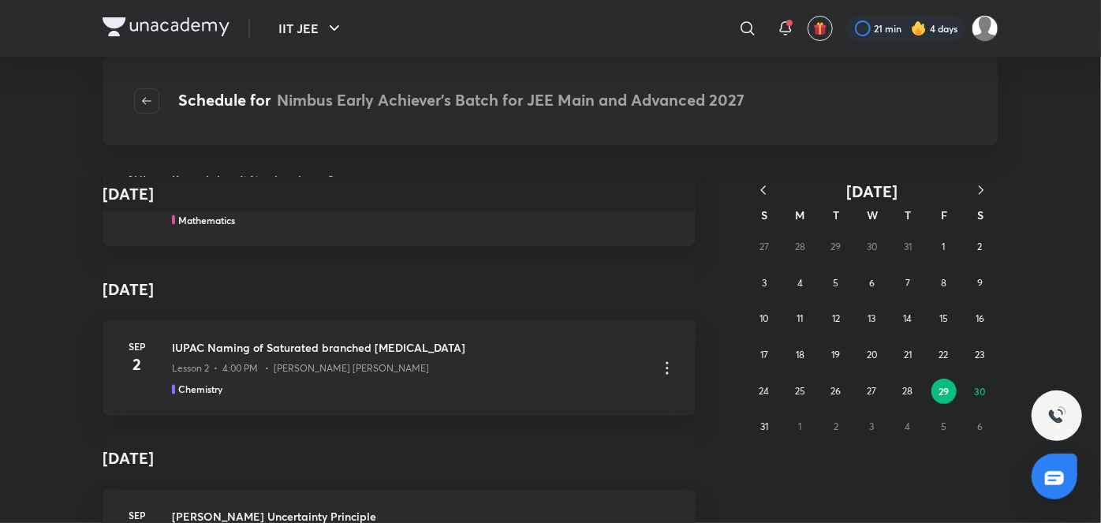
scroll to position [21130, 0]
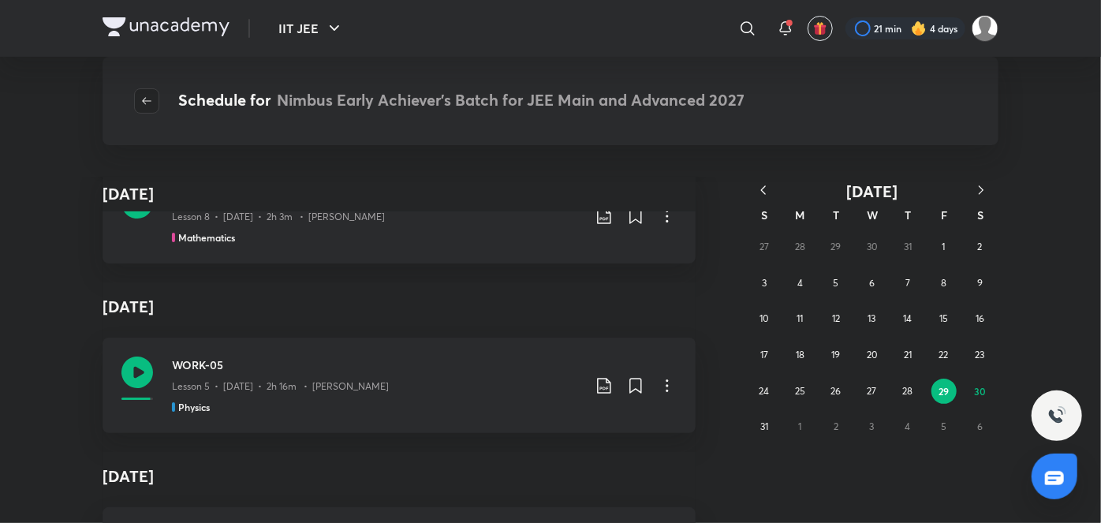
click at [155, 99] on span "button" at bounding box center [147, 101] width 24 height 13
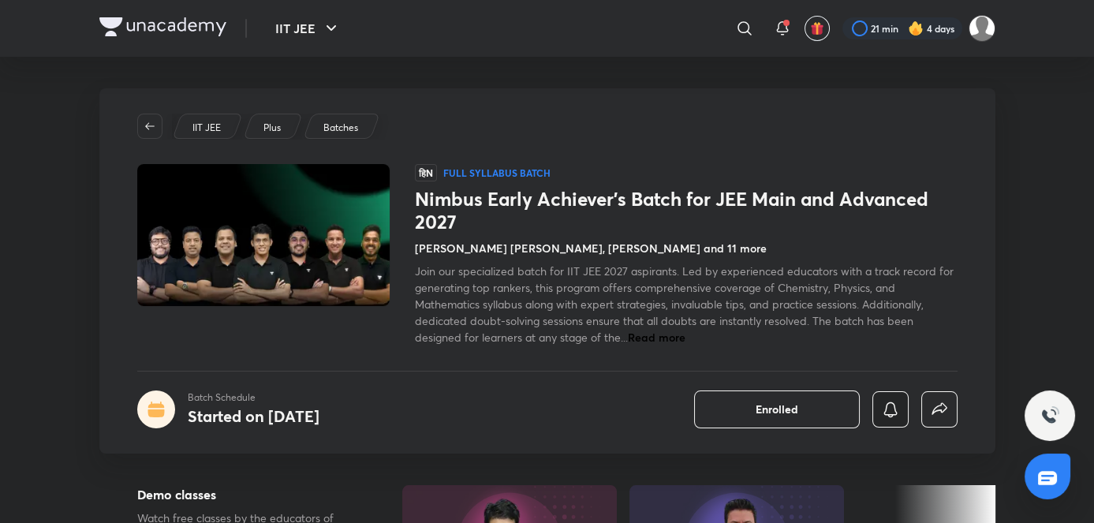
click at [900, 404] on icon "button" at bounding box center [890, 409] width 19 height 19
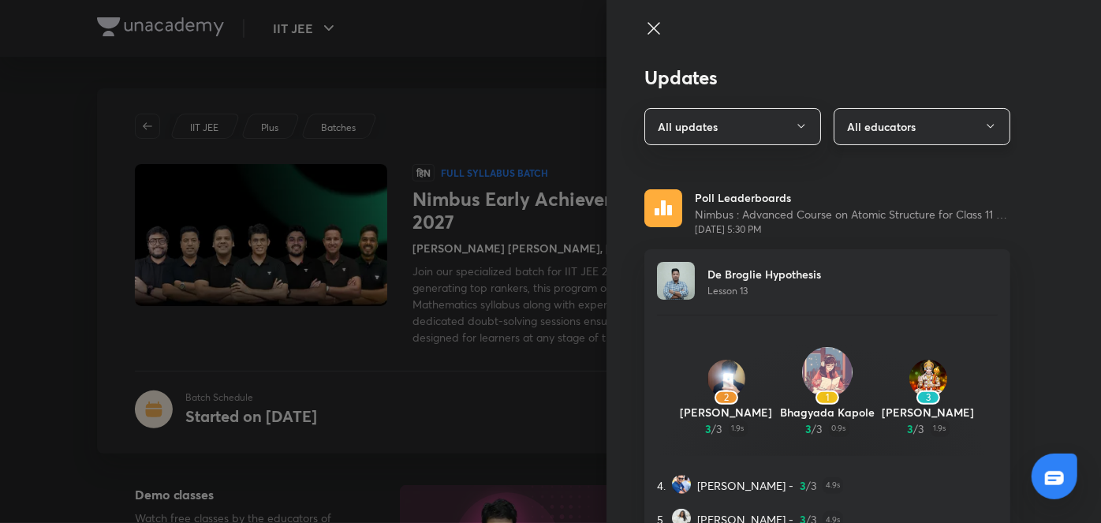
click at [892, 136] on button "All educators" at bounding box center [922, 126] width 177 height 37
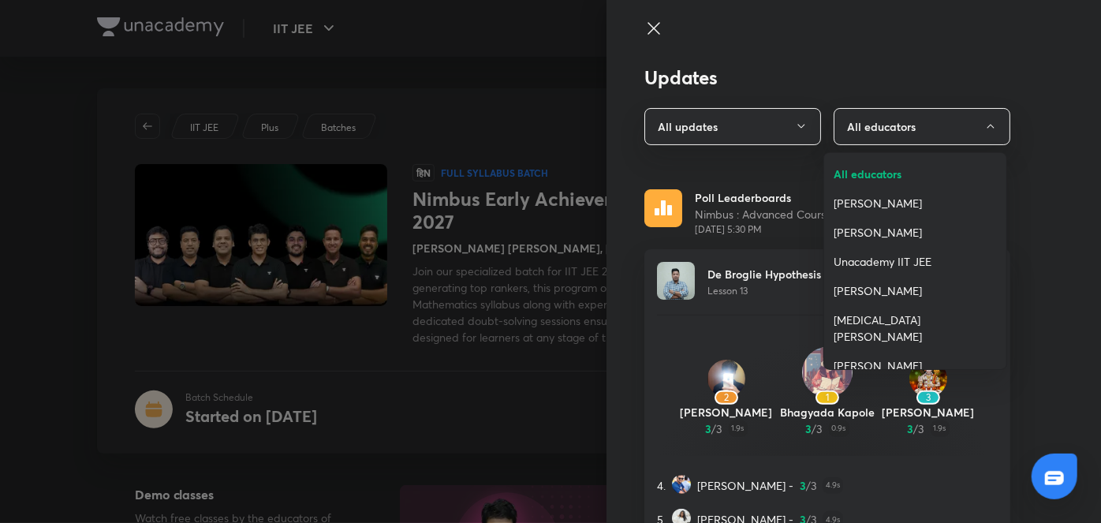
scroll to position [146, 0]
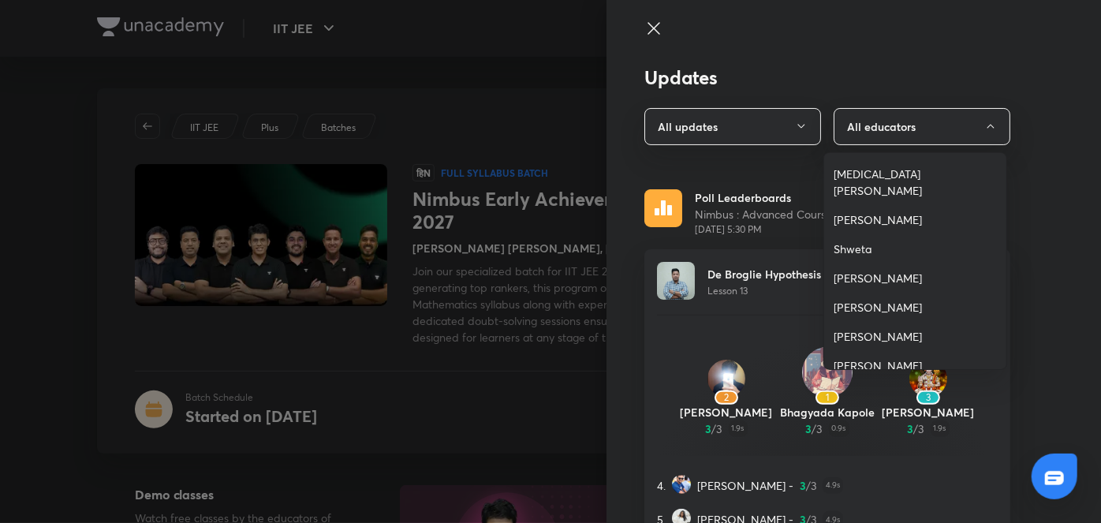
click at [922, 357] on span "[PERSON_NAME] [PERSON_NAME]" at bounding box center [915, 373] width 163 height 33
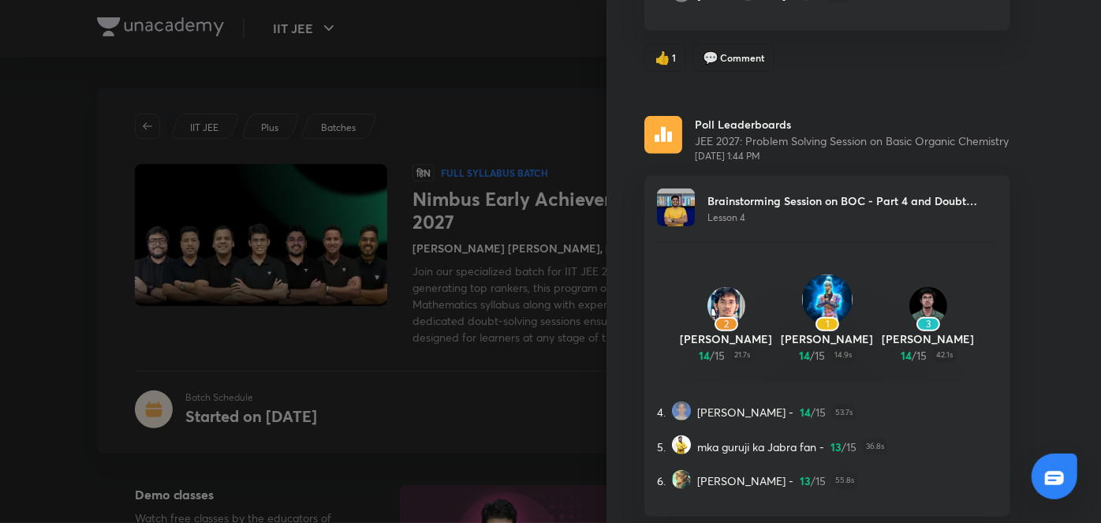
scroll to position [575, 0]
click at [878, 288] on div "3 [DEMOGRAPHIC_DATA][PERSON_NAME] 14 / 15 42.1s" at bounding box center [928, 326] width 101 height 77
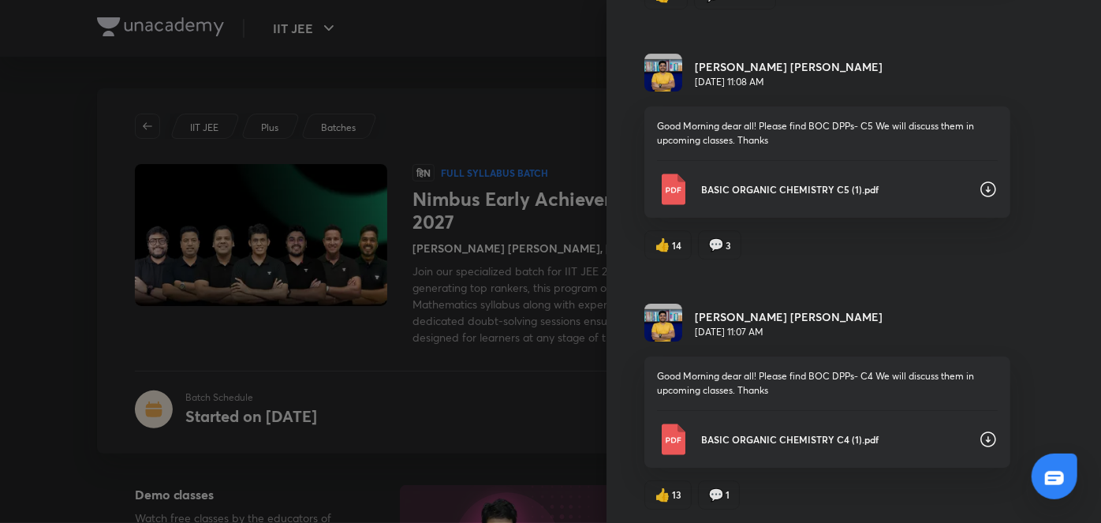
scroll to position [5761, 0]
click at [824, 431] on p "BASIC ORGANIC CHEMISTRY C4 (1).pdf" at bounding box center [833, 438] width 265 height 14
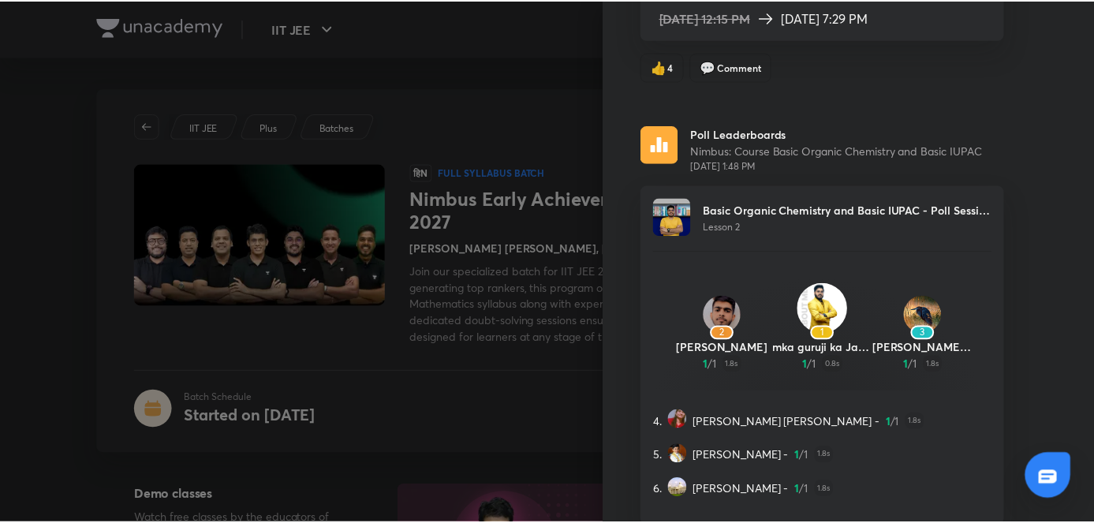
scroll to position [3689, 0]
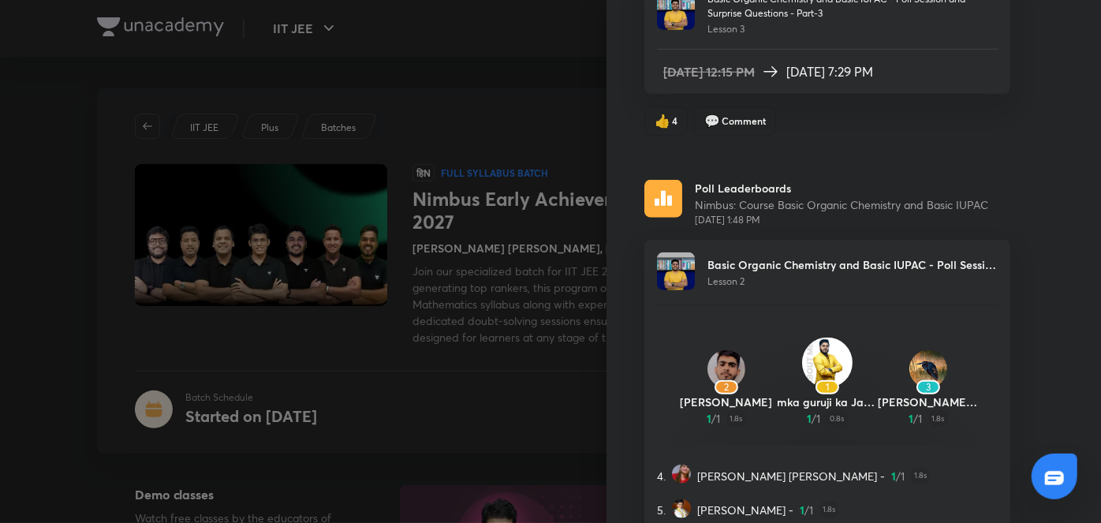
click at [487, 238] on div at bounding box center [550, 261] width 1101 height 523
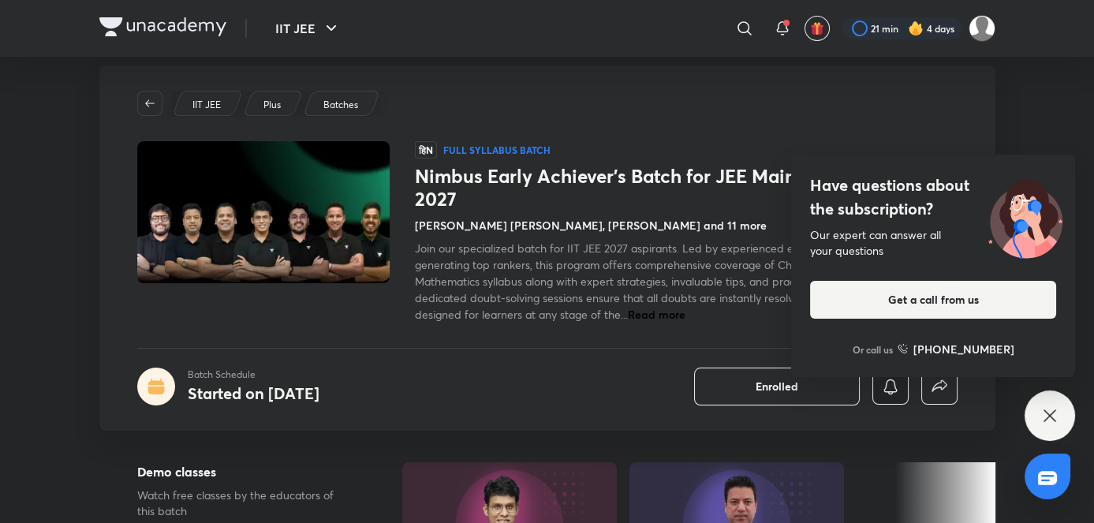
scroll to position [0, 0]
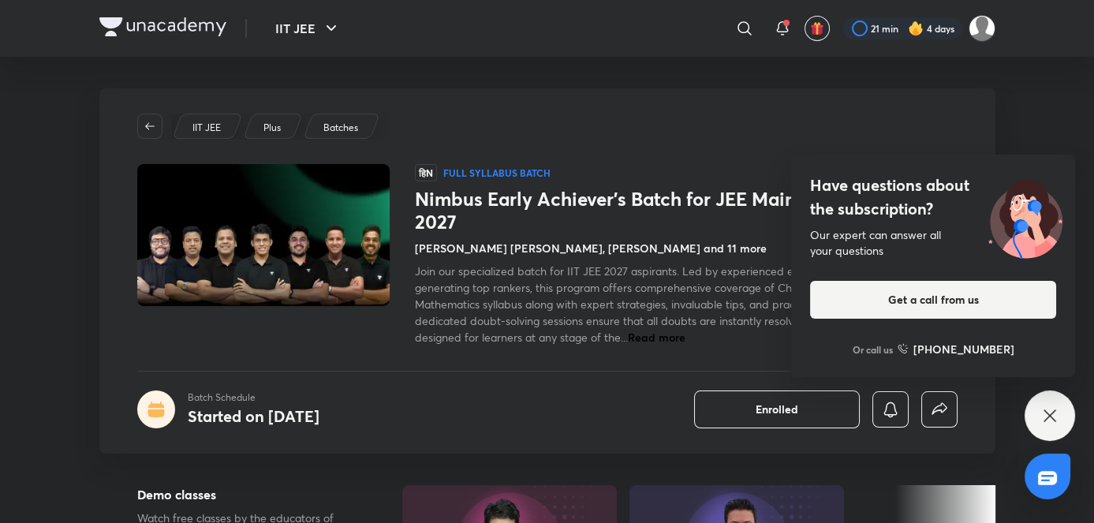
click at [1050, 413] on icon at bounding box center [1049, 415] width 19 height 19
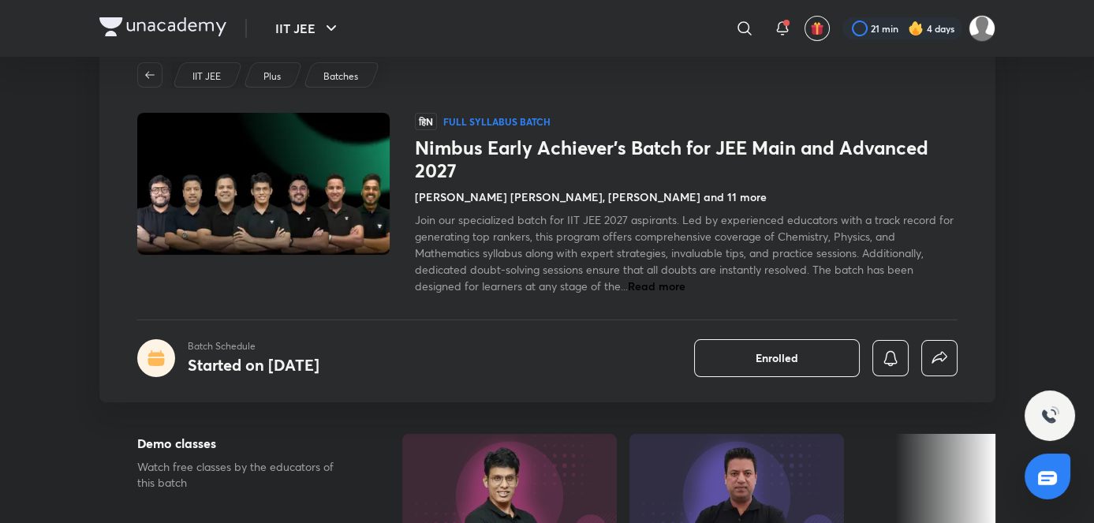
scroll to position [50, 0]
click at [883, 361] on icon "button" at bounding box center [890, 358] width 19 height 19
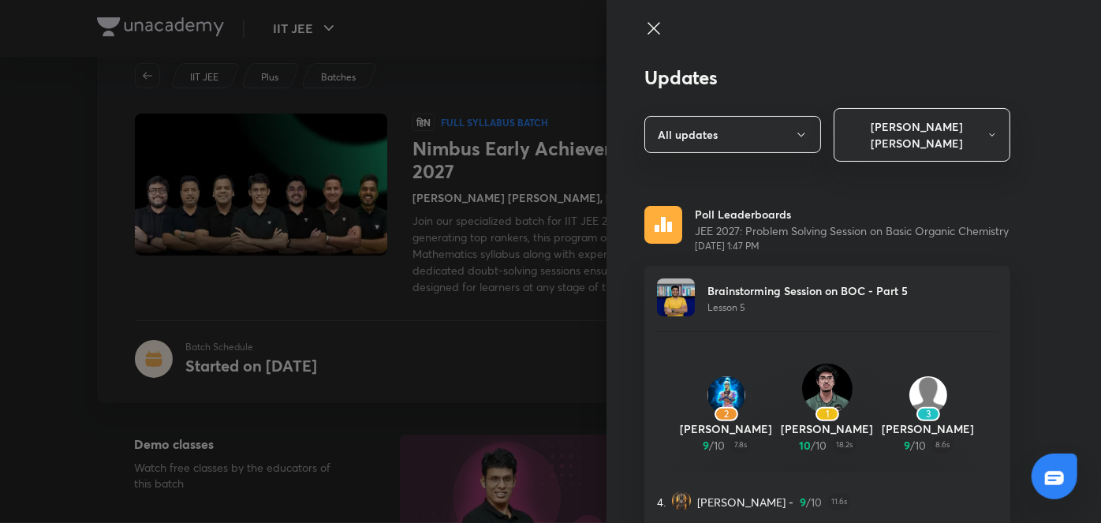
click at [494, 318] on div at bounding box center [550, 261] width 1101 height 523
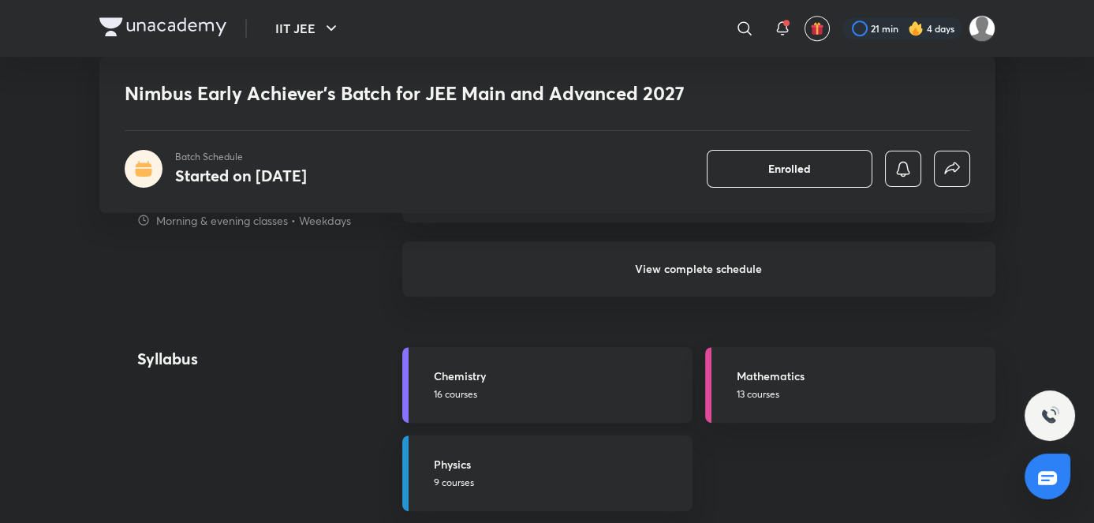
scroll to position [1575, 0]
click at [535, 368] on h5 "Chemistry" at bounding box center [558, 372] width 249 height 17
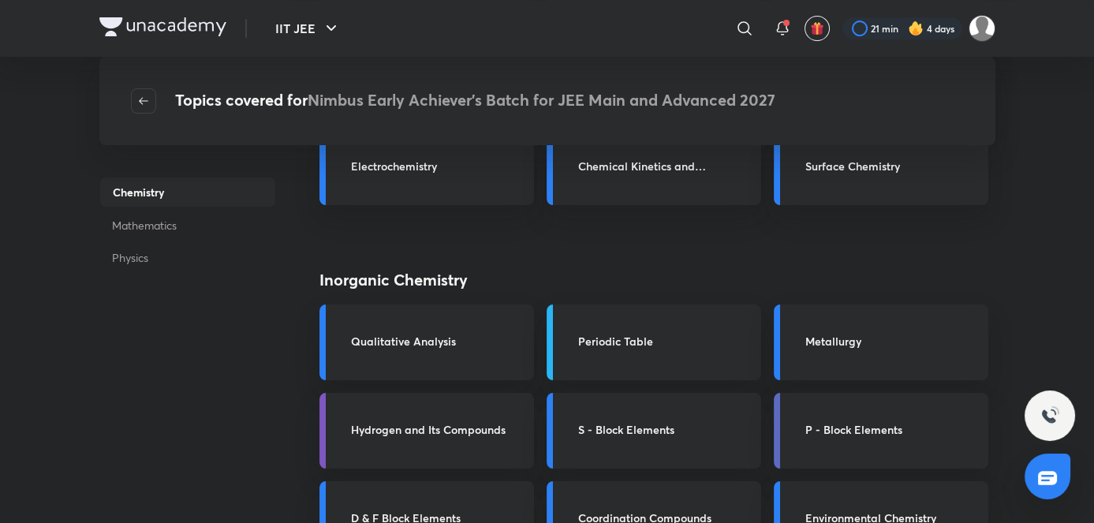
scroll to position [343, 0]
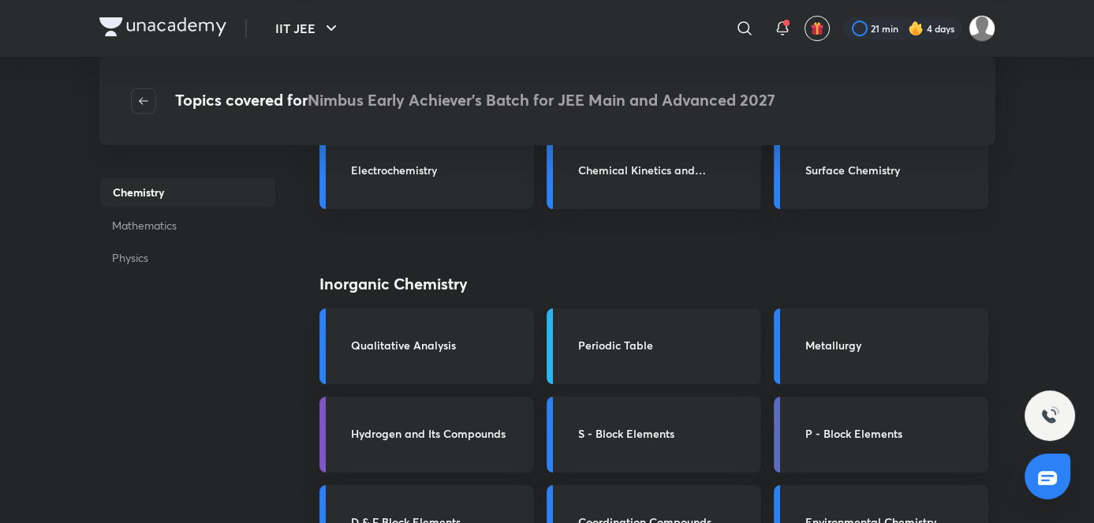
click at [599, 372] on link "Periodic Table" at bounding box center [654, 346] width 215 height 76
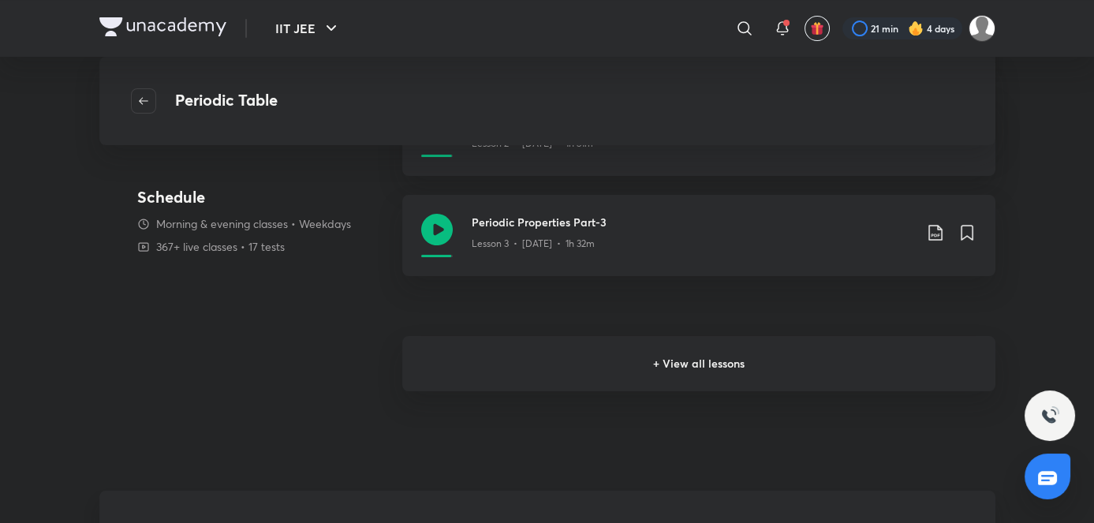
scroll to position [389, 0]
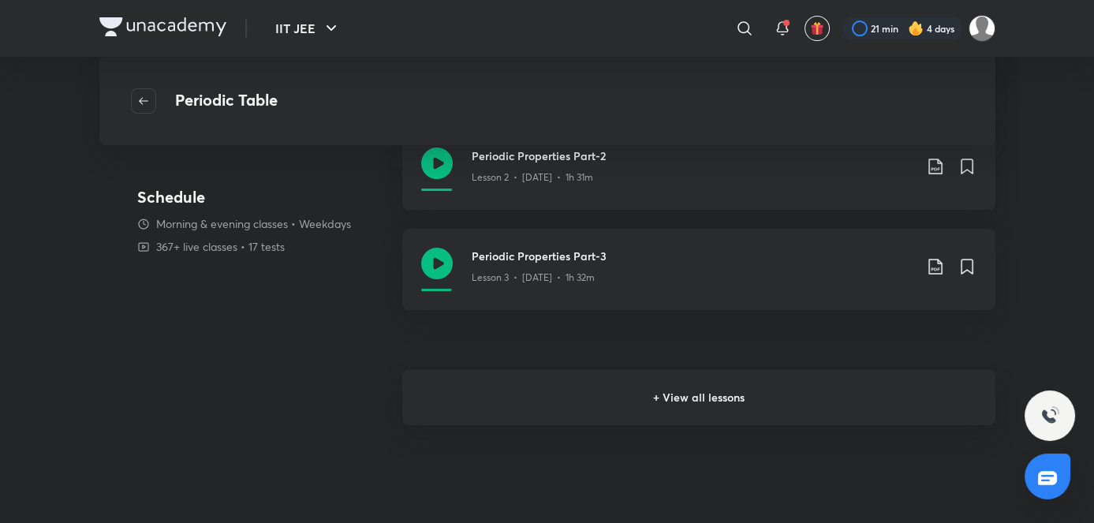
click at [543, 409] on h6 "+ View all lessons" at bounding box center [698, 397] width 593 height 55
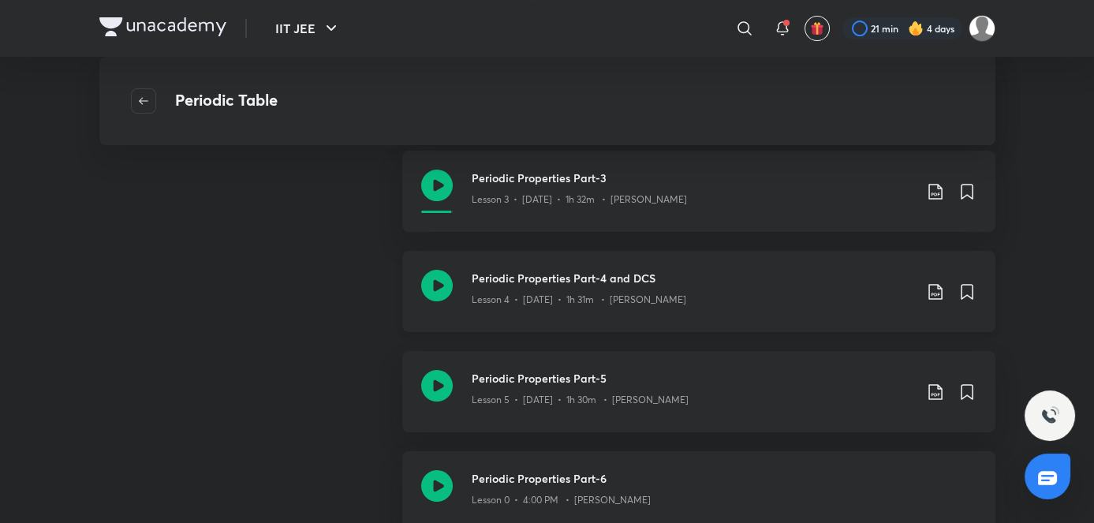
scroll to position [468, 0]
click at [607, 276] on h3 "Periodic Properties Part-4 and DCS" at bounding box center [693, 277] width 442 height 17
